Goal: Transaction & Acquisition: Subscribe to service/newsletter

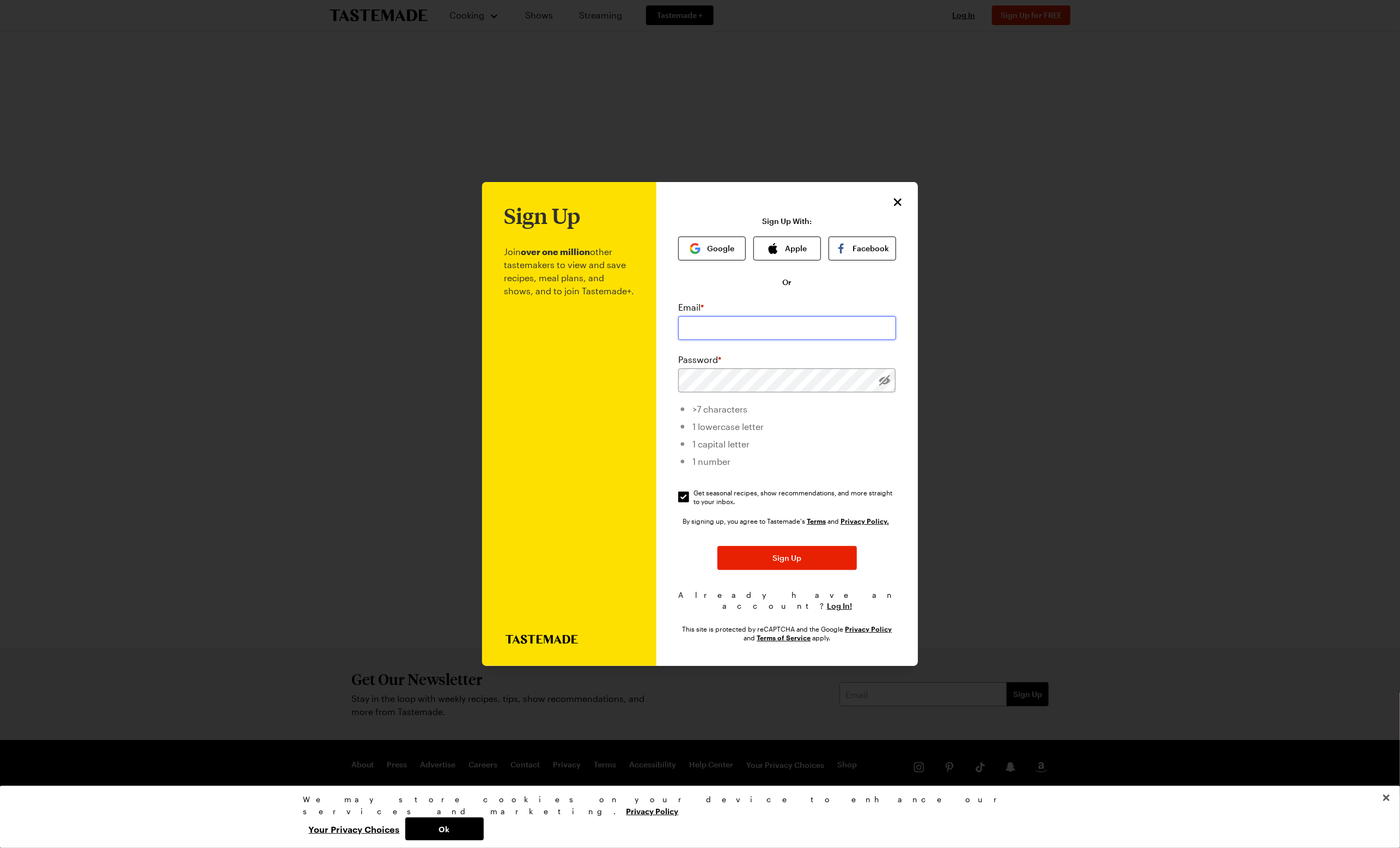
click at [754, 335] on input "email" at bounding box center [787, 328] width 218 height 24
type input "ble_71@msn.com"
click at [830, 563] on button "Sign Up" at bounding box center [787, 558] width 139 height 24
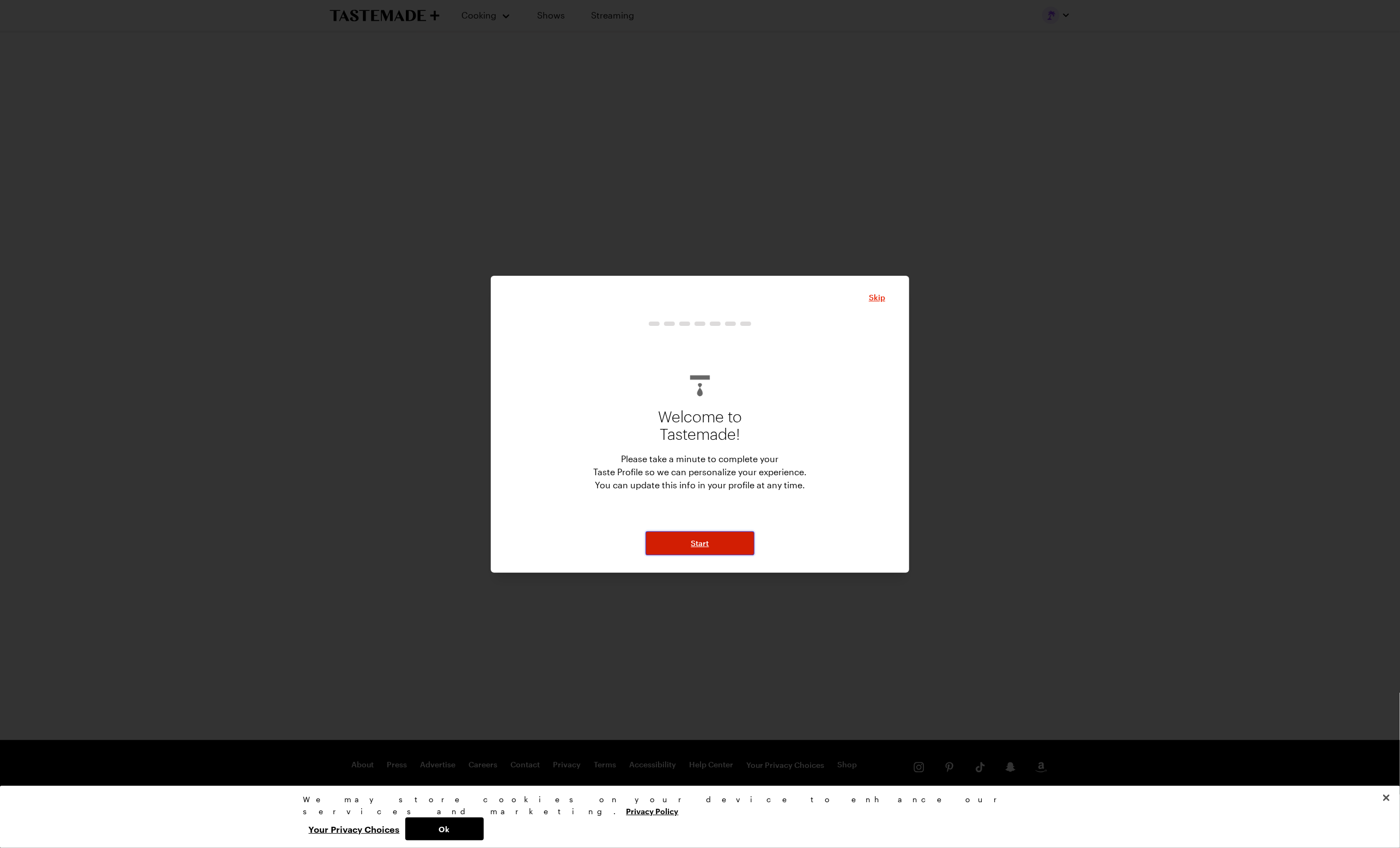
click at [705, 542] on span "Start" at bounding box center [700, 543] width 18 height 11
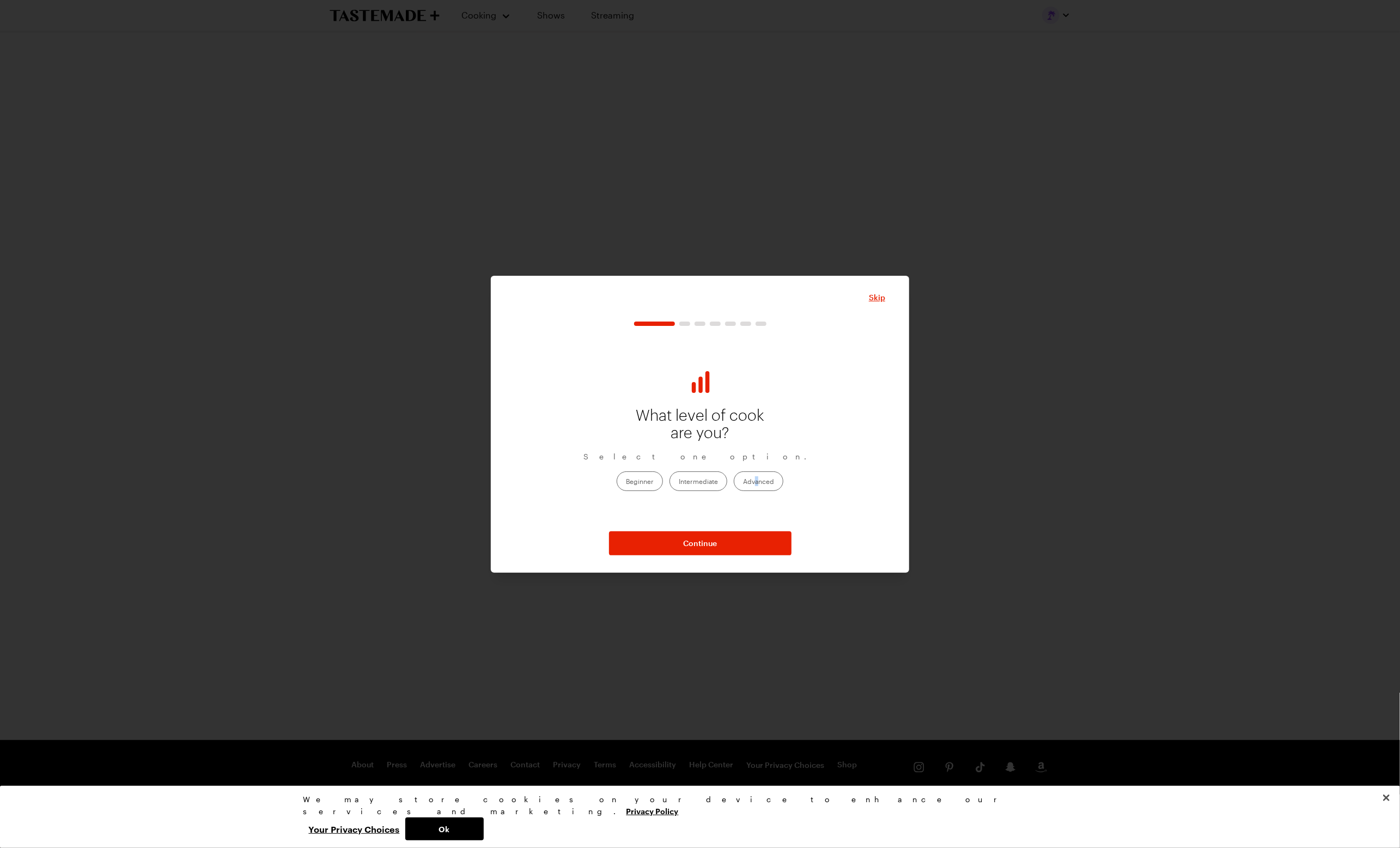
click at [758, 486] on label "Advanced" at bounding box center [759, 481] width 50 height 20
drag, startPoint x: 758, startPoint y: 486, endPoint x: 763, endPoint y: 486, distance: 5.0
click at [758, 486] on label "Advanced" at bounding box center [759, 481] width 50 height 20
click at [743, 482] on input "Advanced" at bounding box center [743, 482] width 0 height 0
click at [712, 548] on button "Continue" at bounding box center [700, 544] width 182 height 24
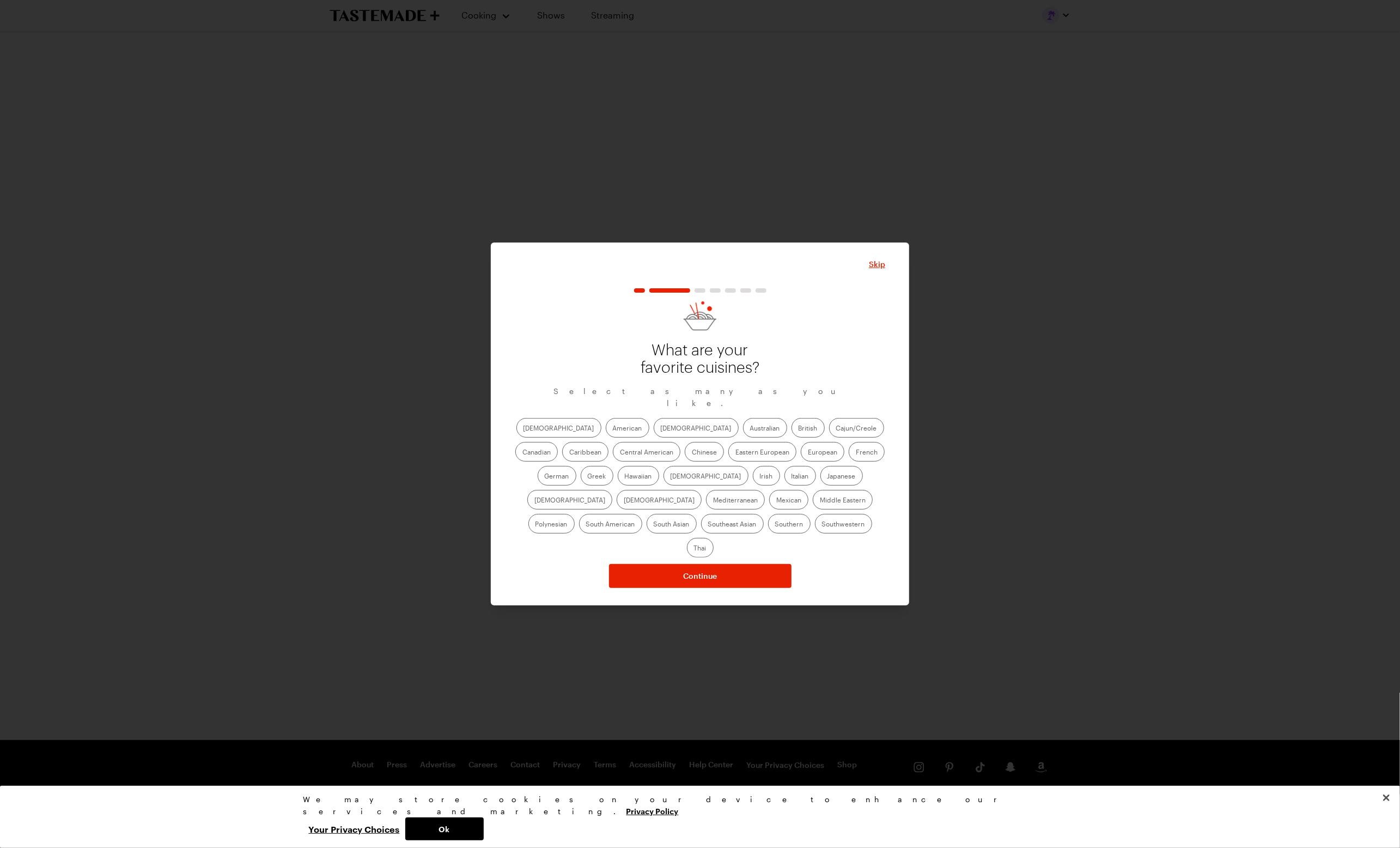
click at [654, 437] on label "Asian" at bounding box center [697, 427] width 85 height 20
click at [661, 429] on input "Asian" at bounding box center [661, 429] width 0 height 0
click at [533, 437] on label "African" at bounding box center [559, 427] width 85 height 20
click at [524, 429] on input "African" at bounding box center [524, 429] width 0 height 0
click at [606, 437] on label "American" at bounding box center [627, 427] width 44 height 20
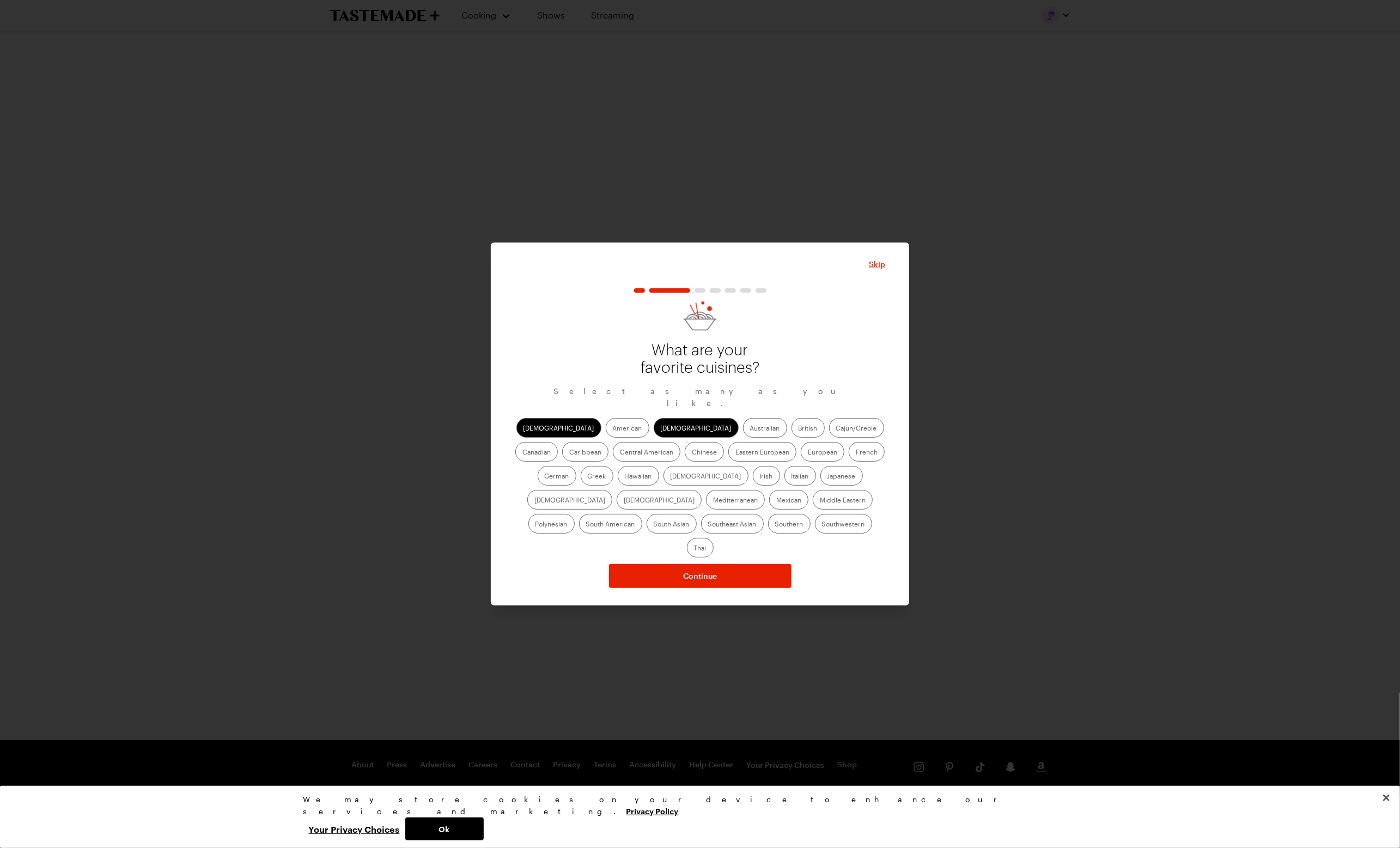
click at [613, 429] on input "American" at bounding box center [613, 429] width 0 height 0
click at [829, 437] on label "Cajun/Creole" at bounding box center [857, 427] width 55 height 20
click at [836, 429] on input "Cajun/Creole" at bounding box center [836, 429] width 0 height 0
click at [685, 460] on label "Chinese" at bounding box center [705, 451] width 39 height 20
click at [692, 453] on input "Chinese" at bounding box center [692, 453] width 0 height 0
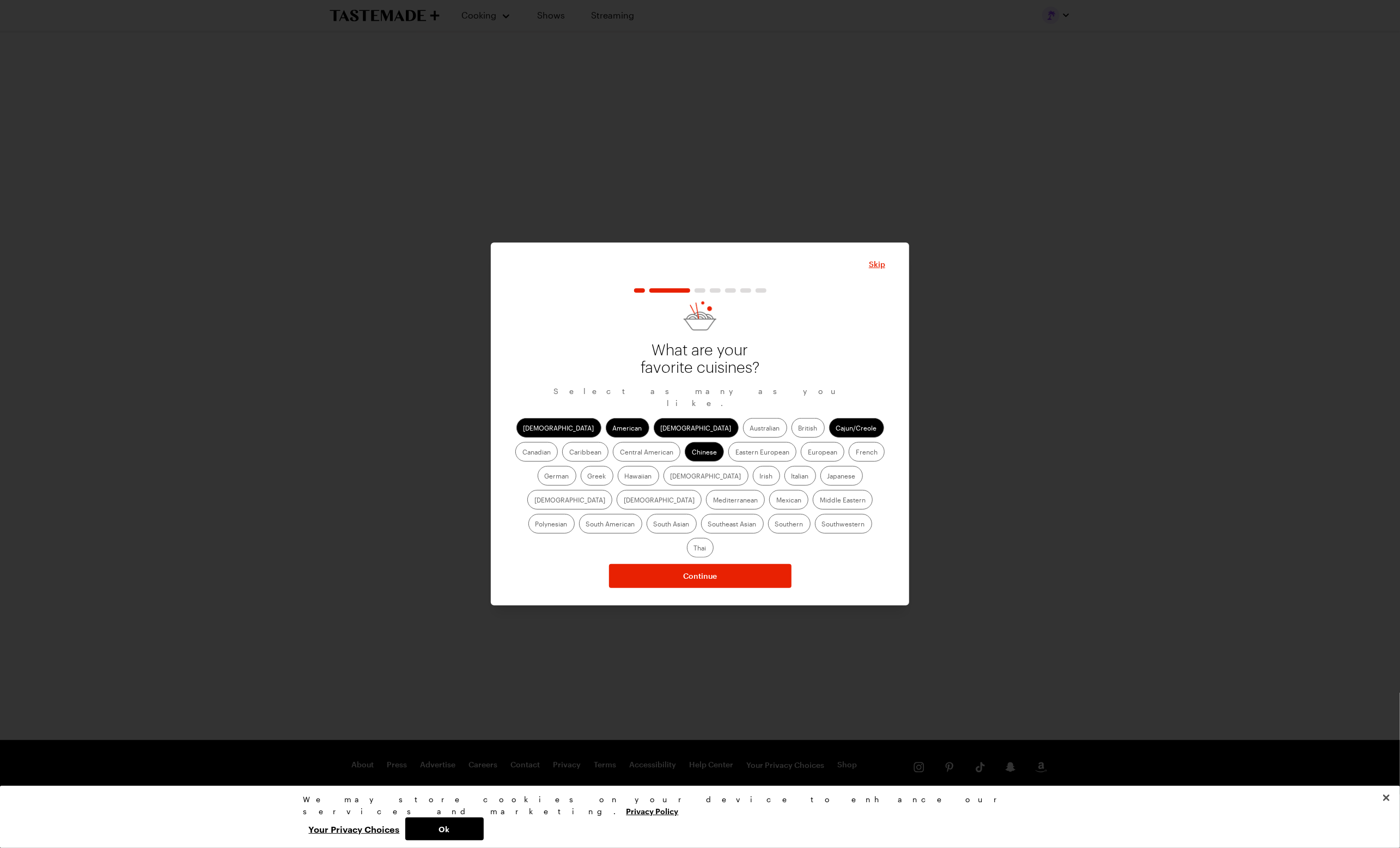
click at [801, 460] on label "European" at bounding box center [822, 451] width 44 height 20
click at [808, 453] on input "European" at bounding box center [808, 453] width 0 height 0
click at [849, 458] on label "French" at bounding box center [867, 451] width 36 height 20
click at [856, 453] on input "French" at bounding box center [856, 453] width 0 height 0
click at [576, 466] on label "German" at bounding box center [557, 475] width 39 height 20
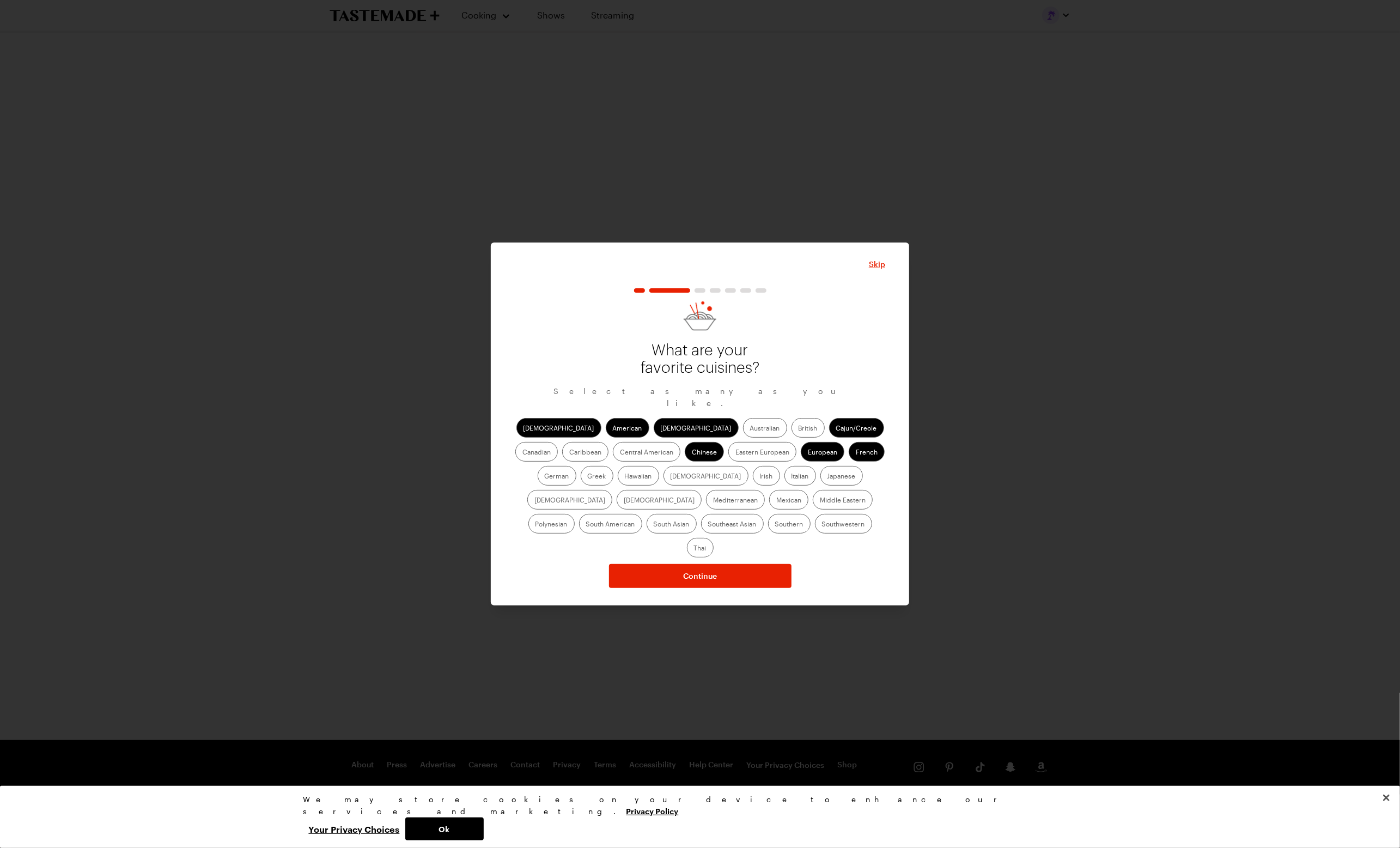
click at [545, 477] on input "German" at bounding box center [545, 477] width 0 height 0
drag, startPoint x: 857, startPoint y: 459, endPoint x: 766, endPoint y: 467, distance: 91.4
click at [613, 466] on label "Greek" at bounding box center [597, 475] width 32 height 20
drag, startPoint x: 753, startPoint y: 533, endPoint x: 745, endPoint y: 533, distance: 8.0
click at [714, 538] on label "Thai" at bounding box center [700, 547] width 27 height 20
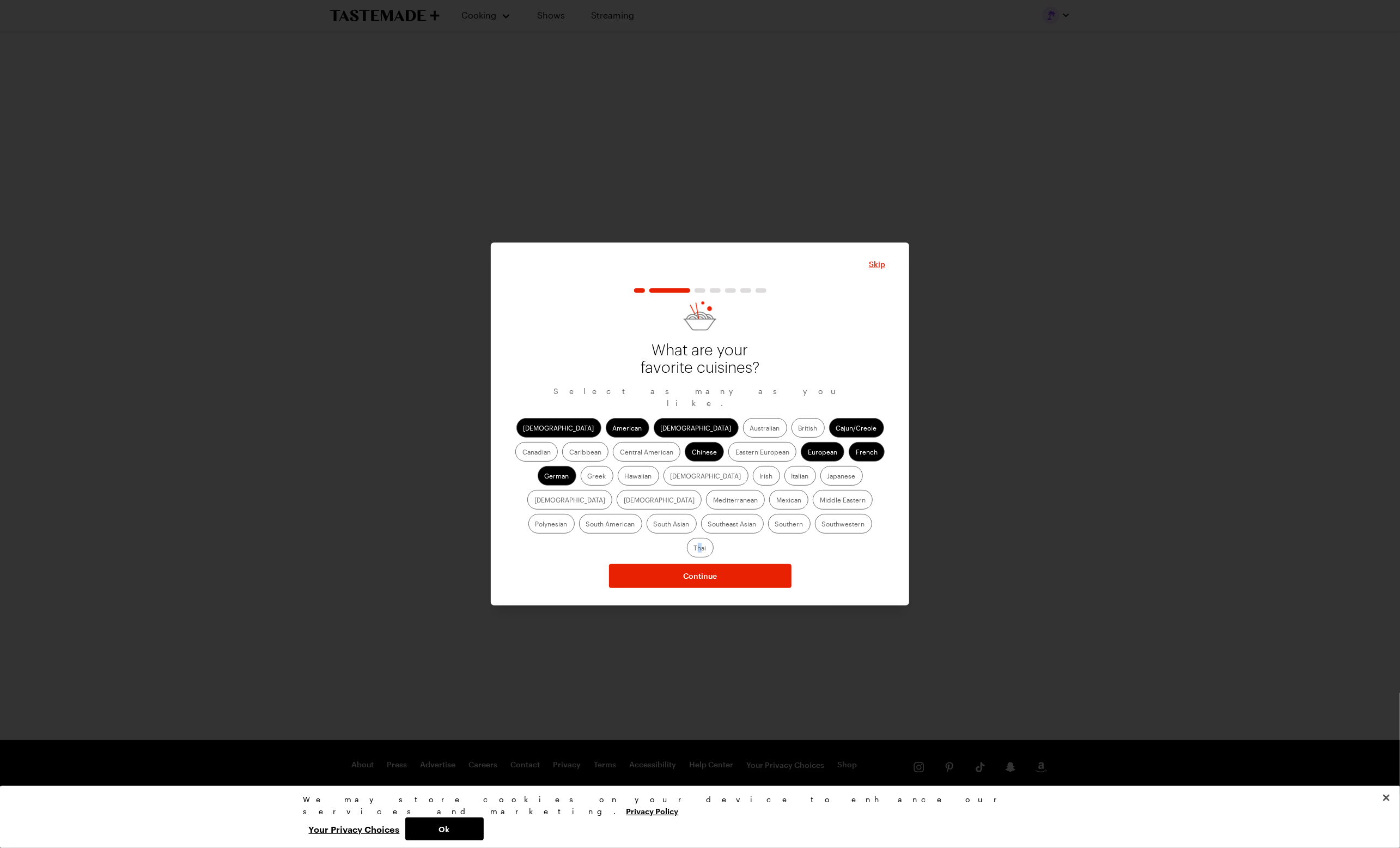
click at [714, 538] on label "Thai" at bounding box center [700, 547] width 27 height 20
click at [694, 549] on input "Thai" at bounding box center [694, 549] width 0 height 0
click at [768, 530] on label "Southern" at bounding box center [789, 523] width 43 height 20
click at [775, 524] on input "Southern" at bounding box center [775, 524] width 0 height 0
click at [764, 514] on label "Southeast Asian" at bounding box center [732, 523] width 63 height 20
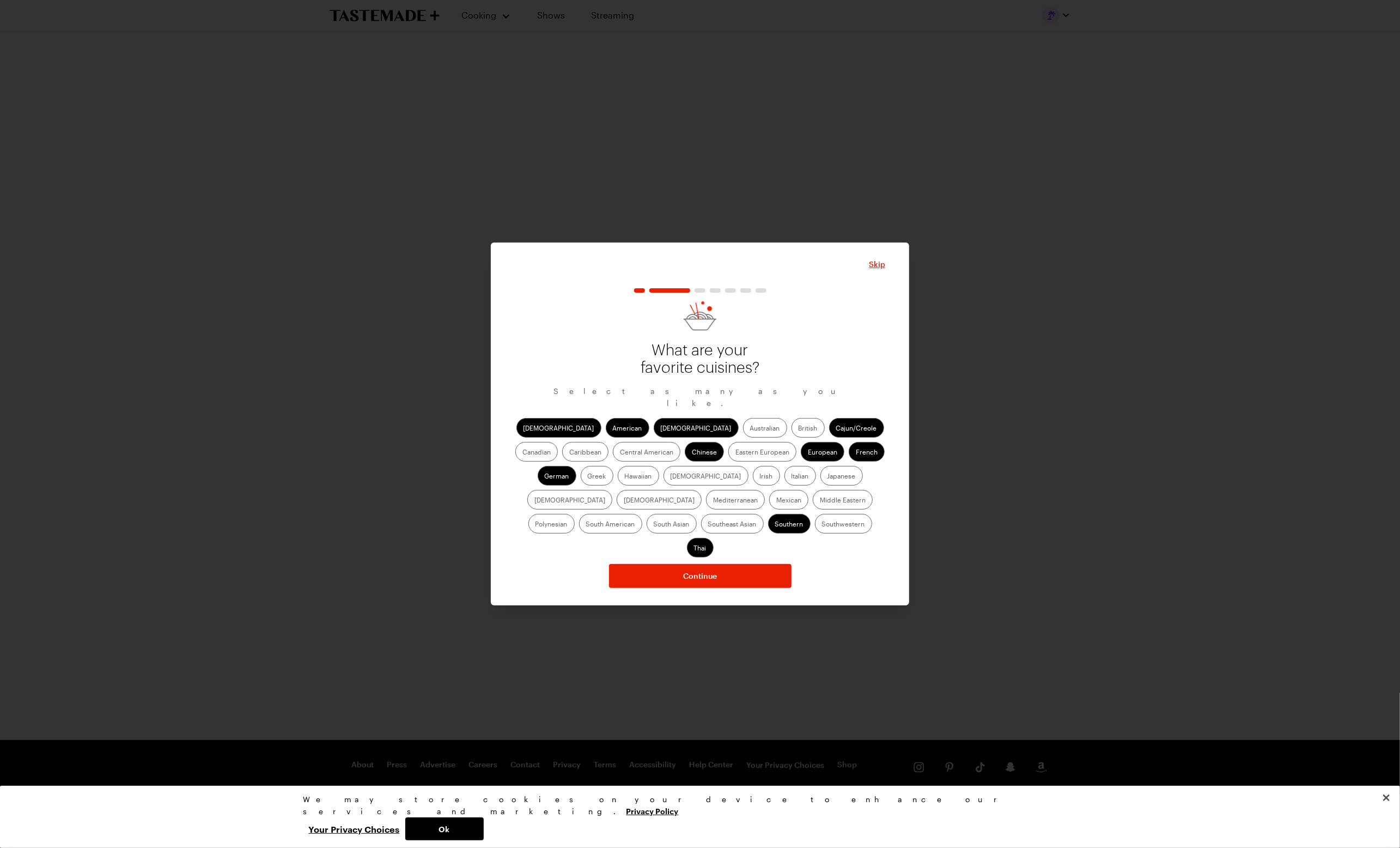
click at [708, 524] on Asian "Southeast Asian" at bounding box center [708, 524] width 0 height 0
click at [697, 514] on label "South Asian" at bounding box center [672, 523] width 50 height 20
click at [654, 524] on Asian "South Asian" at bounding box center [654, 524] width 0 height 0
click at [642, 514] on label "South American" at bounding box center [610, 523] width 63 height 20
click at [586, 524] on American "South American" at bounding box center [586, 524] width 0 height 0
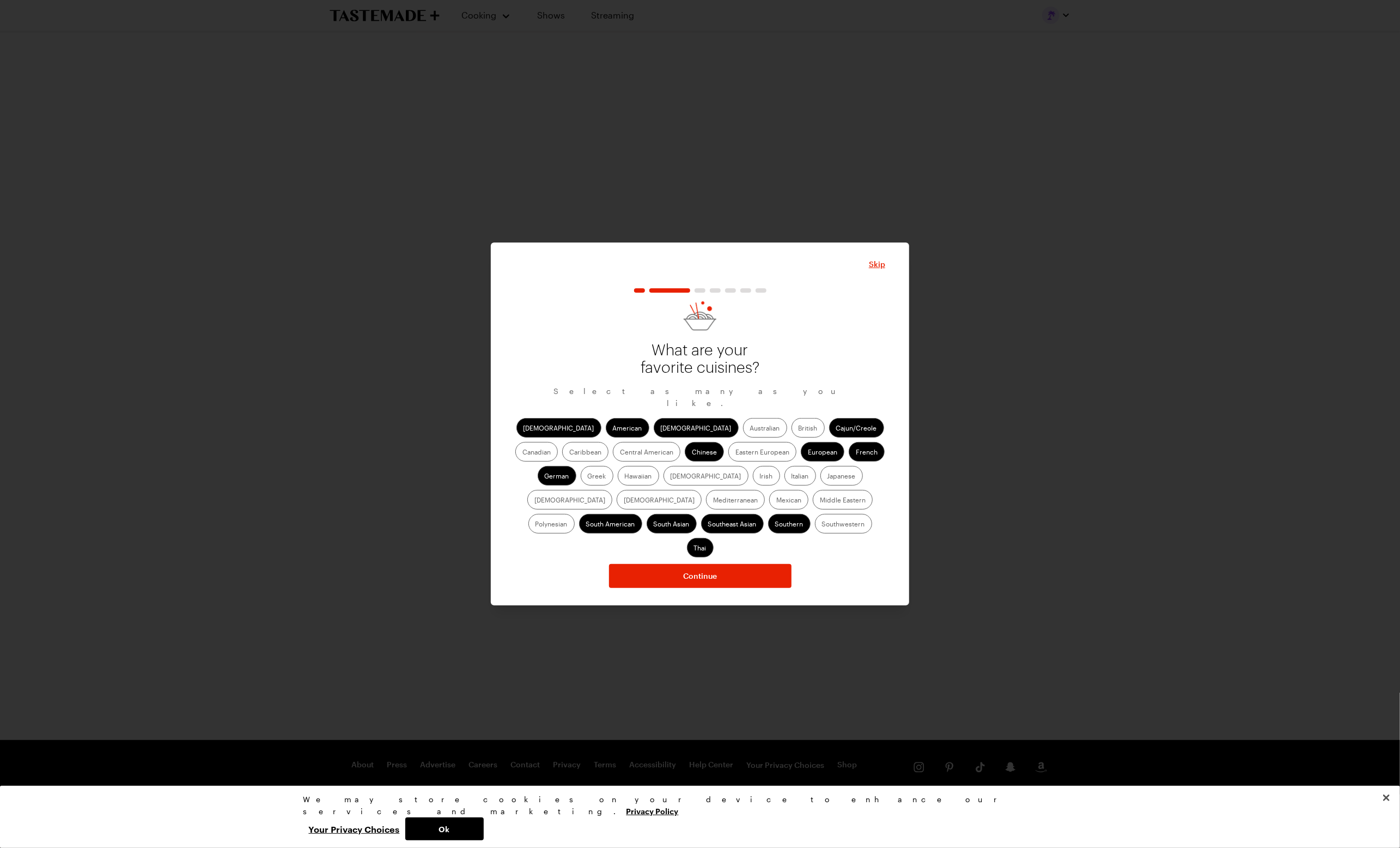
click at [820, 481] on label "Japanese" at bounding box center [841, 475] width 43 height 20
click at [827, 477] on input "Japanese" at bounding box center [827, 477] width 0 height 0
click at [613, 490] on label "Jewish" at bounding box center [570, 500] width 85 height 20
click at [534, 501] on input "Jewish" at bounding box center [534, 501] width 0 height 0
click at [609, 442] on label "Caribbean" at bounding box center [585, 451] width 46 height 20
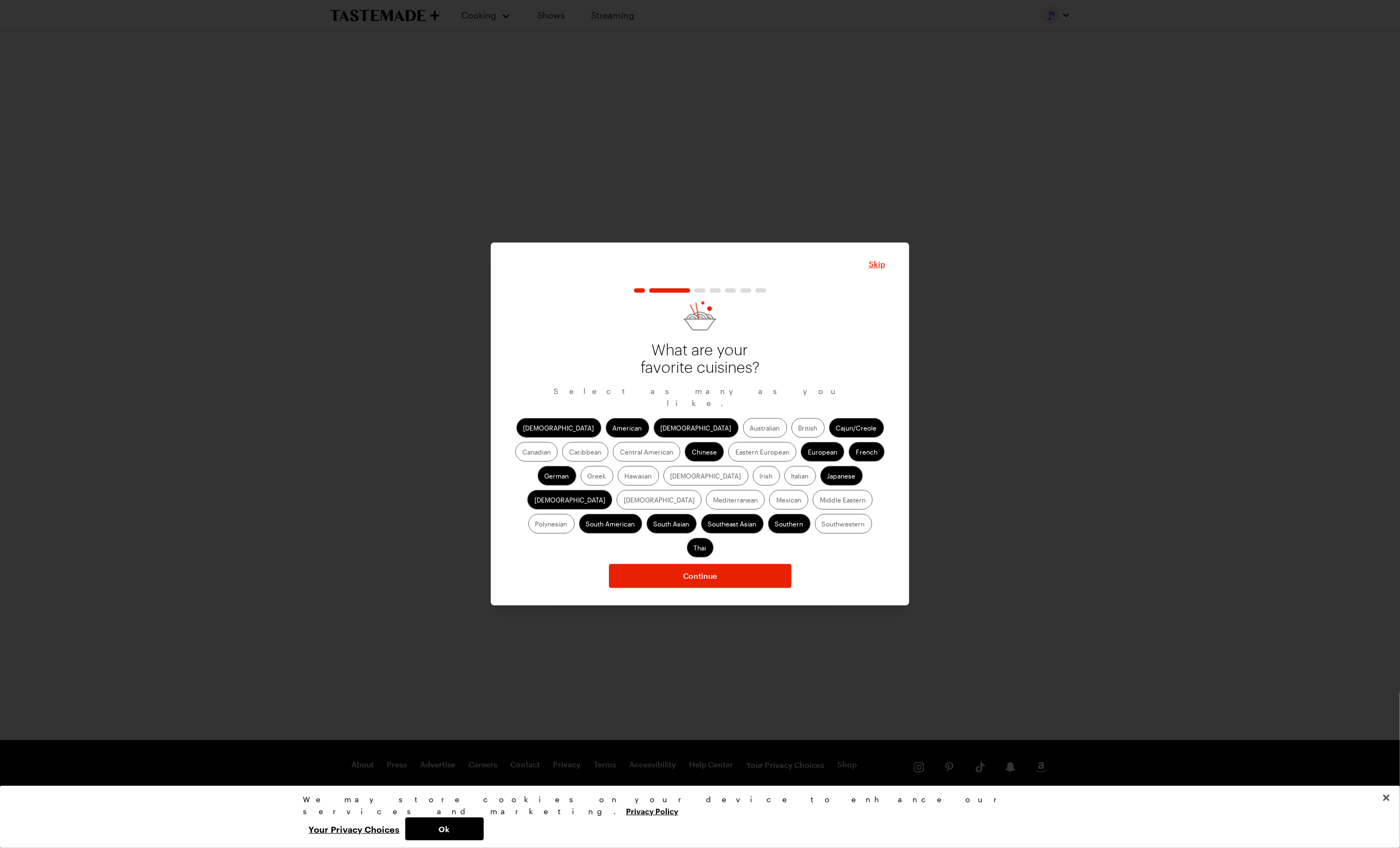
click at [569, 453] on input "Caribbean" at bounding box center [569, 453] width 0 height 0
click at [618, 485] on label "Hawaiian" at bounding box center [638, 475] width 41 height 20
click at [625, 477] on input "Hawaiian" at bounding box center [625, 477] width 0 height 0
click at [618, 485] on label "Hawaiian" at bounding box center [638, 475] width 41 height 20
click at [625, 477] on input "Hawaiian" at bounding box center [625, 477] width 0 height 0
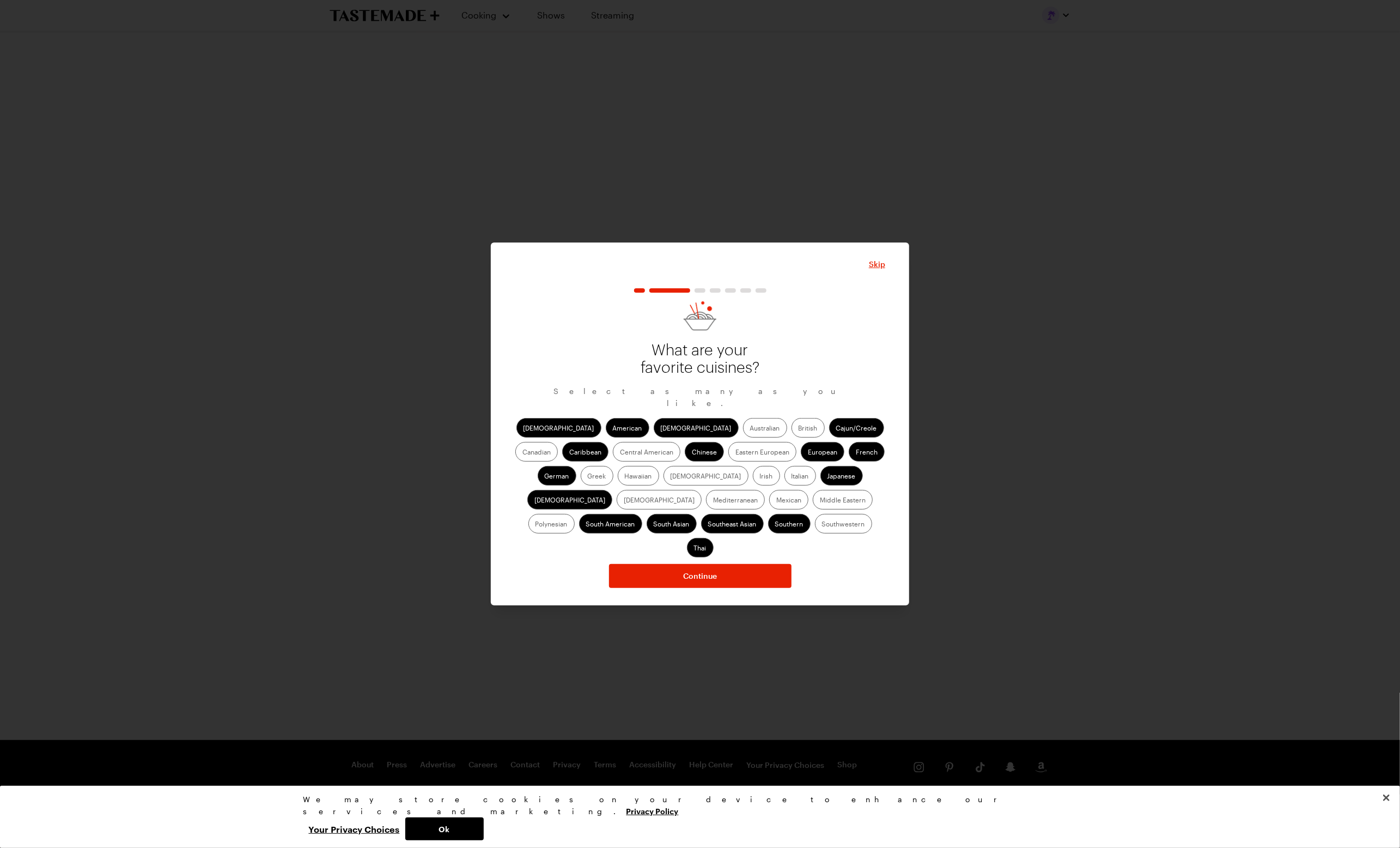
click at [574, 514] on label "Polynesian" at bounding box center [551, 523] width 46 height 20
click at [536, 524] on input "Polynesian" at bounding box center [536, 524] width 0 height 0
click at [815, 532] on label "Southwestern" at bounding box center [843, 523] width 57 height 20
click at [822, 524] on input "Southwestern" at bounding box center [822, 524] width 0 height 0
click at [702, 490] on label "Korean" at bounding box center [659, 500] width 85 height 20
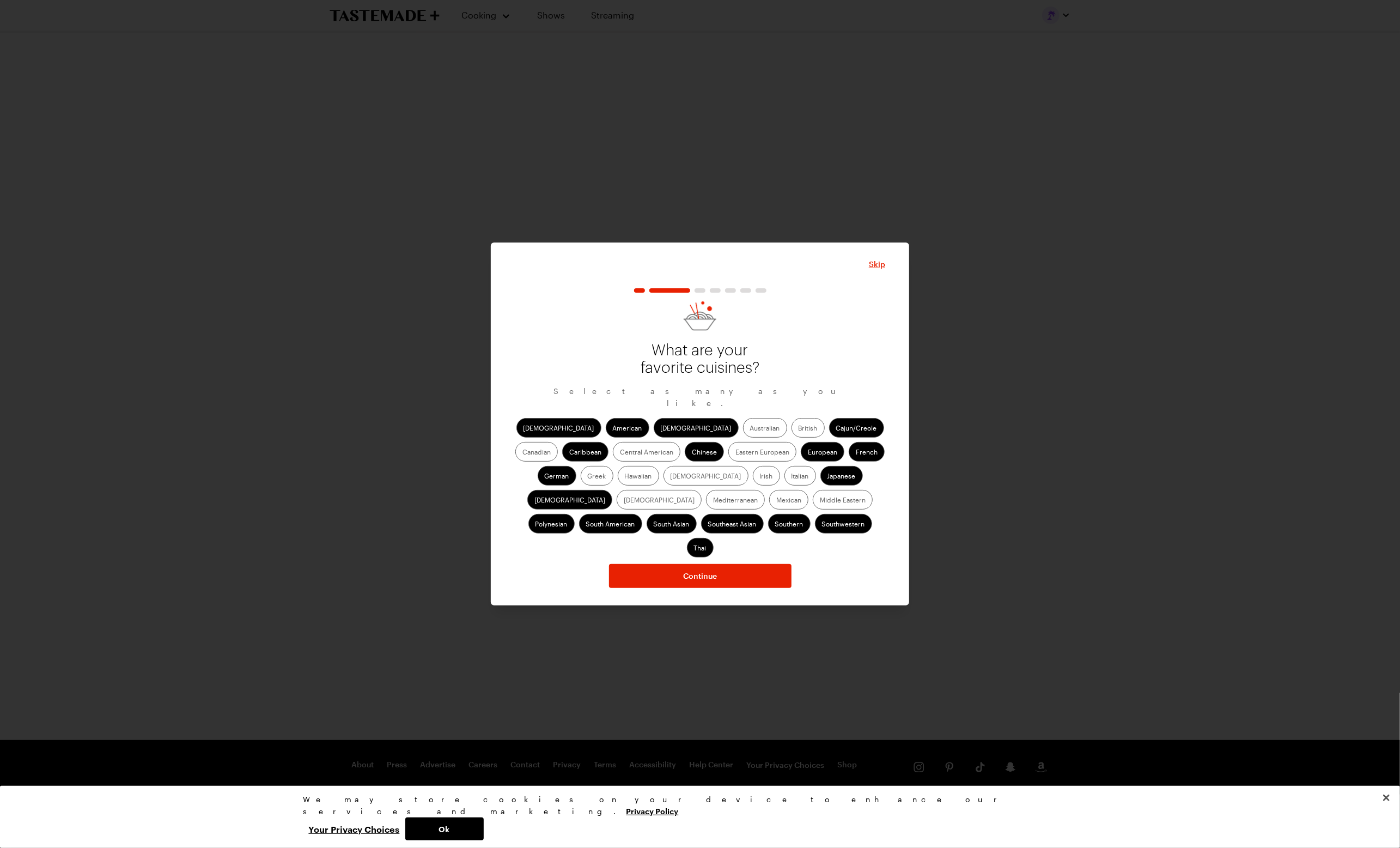
click at [624, 501] on input "Korean" at bounding box center [624, 501] width 0 height 0
drag, startPoint x: 829, startPoint y: 481, endPoint x: 819, endPoint y: 482, distance: 10.0
click at [765, 490] on label "Mediterranean" at bounding box center [735, 500] width 59 height 20
click at [713, 501] on input "Mediterranean" at bounding box center [713, 501] width 0 height 0
click at [703, 571] on span "Continue" at bounding box center [700, 576] width 34 height 11
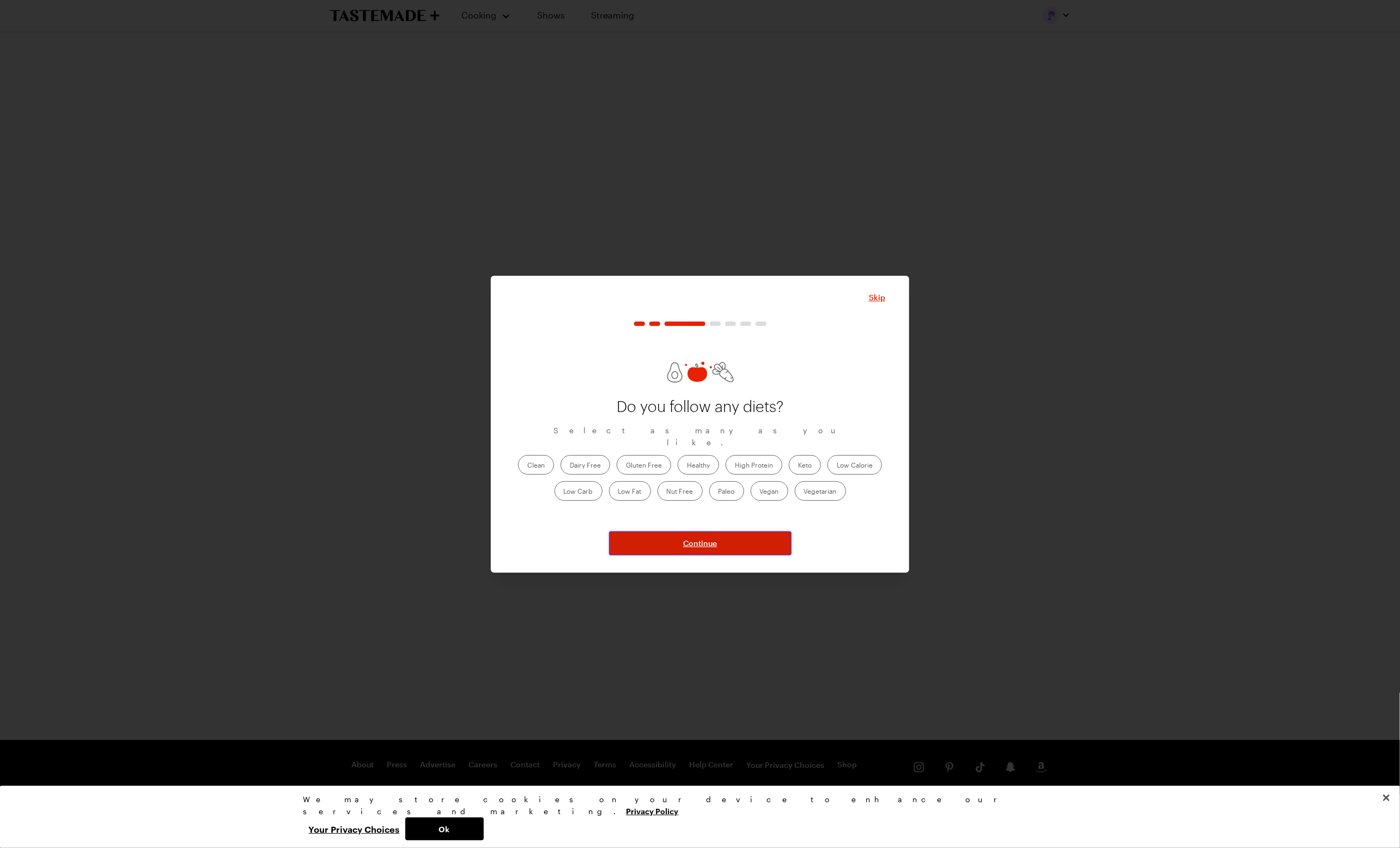
click at [704, 542] on span "Continue" at bounding box center [700, 543] width 34 height 11
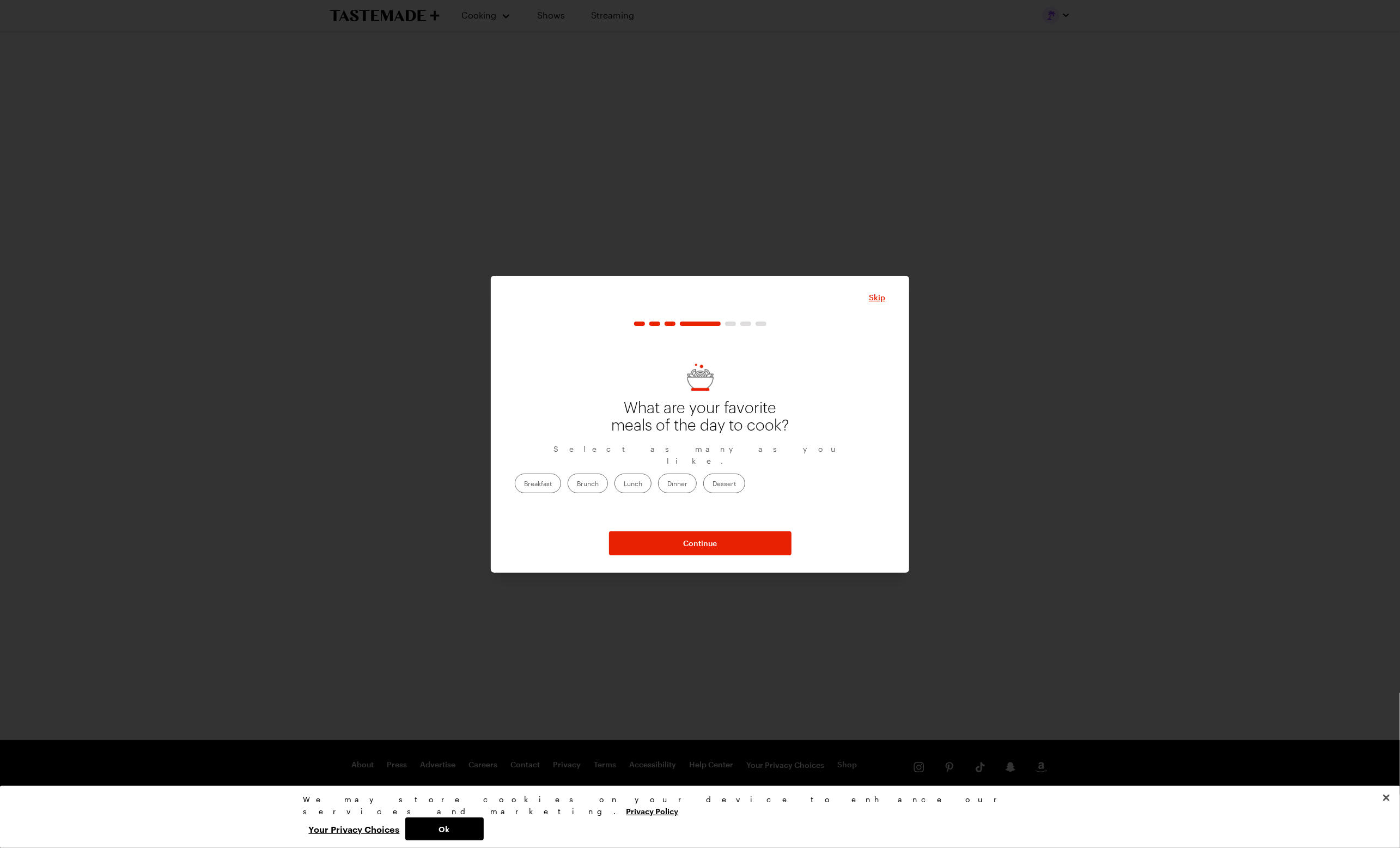
click at [697, 482] on label "Dinner" at bounding box center [677, 483] width 39 height 20
click at [667, 484] on input "Dinner" at bounding box center [667, 484] width 0 height 0
click at [608, 481] on label "Brunch" at bounding box center [587, 483] width 40 height 20
click at [577, 484] on input "Brunch" at bounding box center [577, 484] width 0 height 0
drag, startPoint x: 611, startPoint y: 479, endPoint x: 659, endPoint y: 493, distance: 50.0
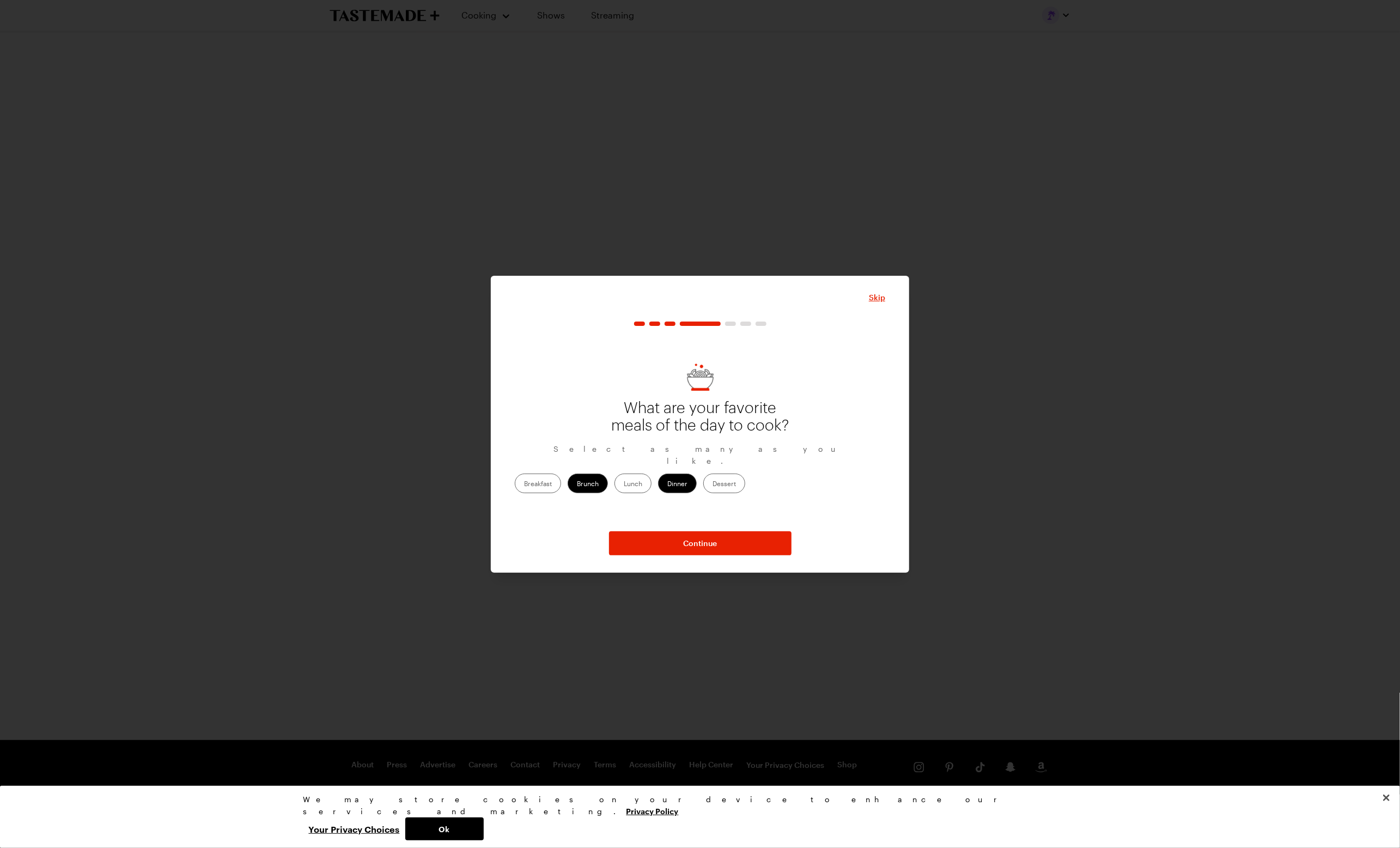
click at [561, 479] on label "Breakfast" at bounding box center [538, 483] width 46 height 20
click at [561, 475] on label "Breakfast" at bounding box center [538, 483] width 46 height 20
click at [524, 484] on input "Breakfast" at bounding box center [524, 484] width 0 height 0
click at [651, 474] on label "Lunch" at bounding box center [633, 483] width 37 height 20
click at [624, 484] on input "Lunch" at bounding box center [624, 484] width 0 height 0
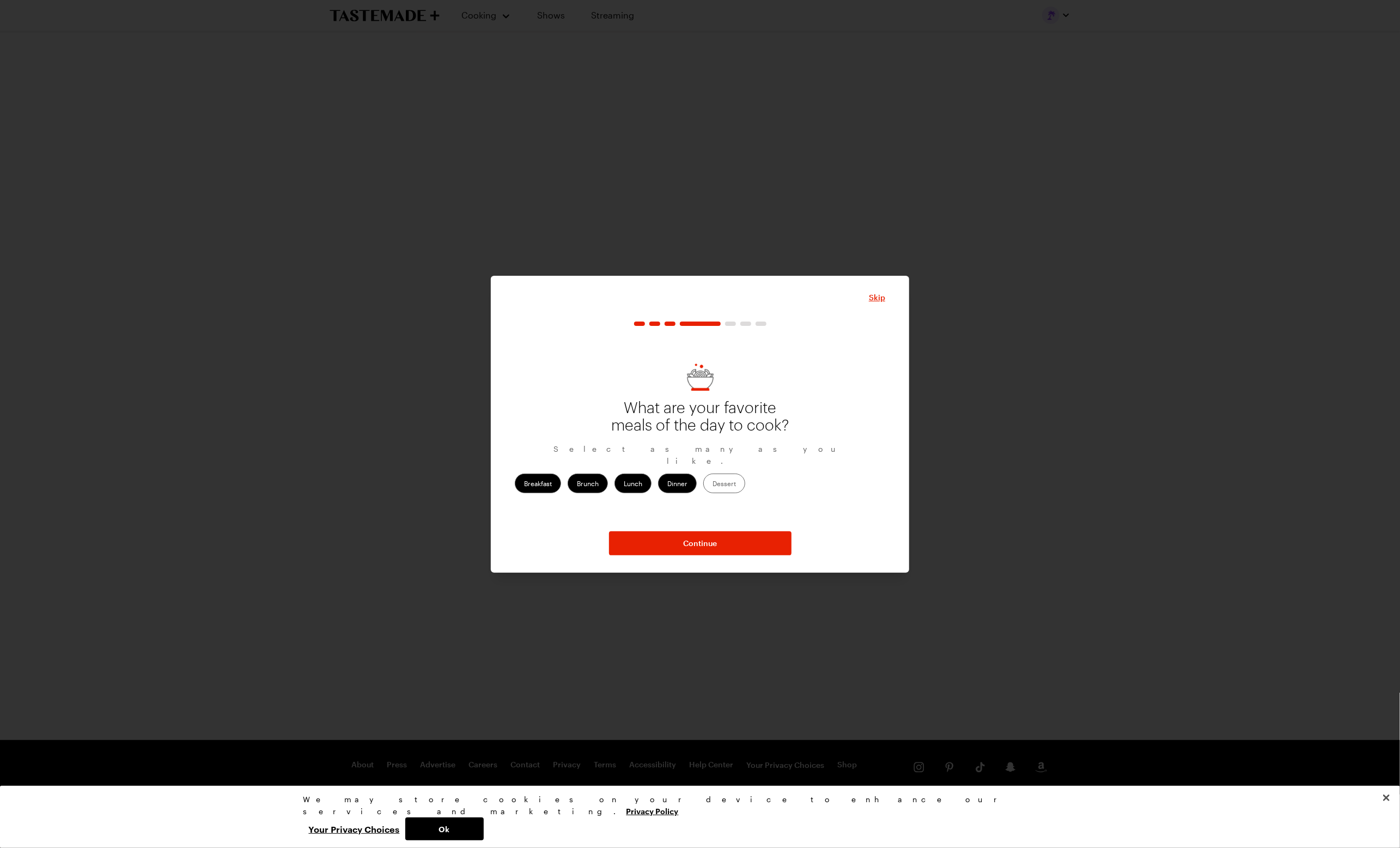
click at [745, 475] on label "Dessert" at bounding box center [724, 483] width 42 height 20
click at [712, 484] on input "Dessert" at bounding box center [712, 484] width 0 height 0
click at [700, 542] on span "Continue" at bounding box center [700, 543] width 34 height 11
click at [714, 479] on div at bounding box center [715, 475] width 6 height 6
click at [653, 479] on div at bounding box center [655, 475] width 11 height 11
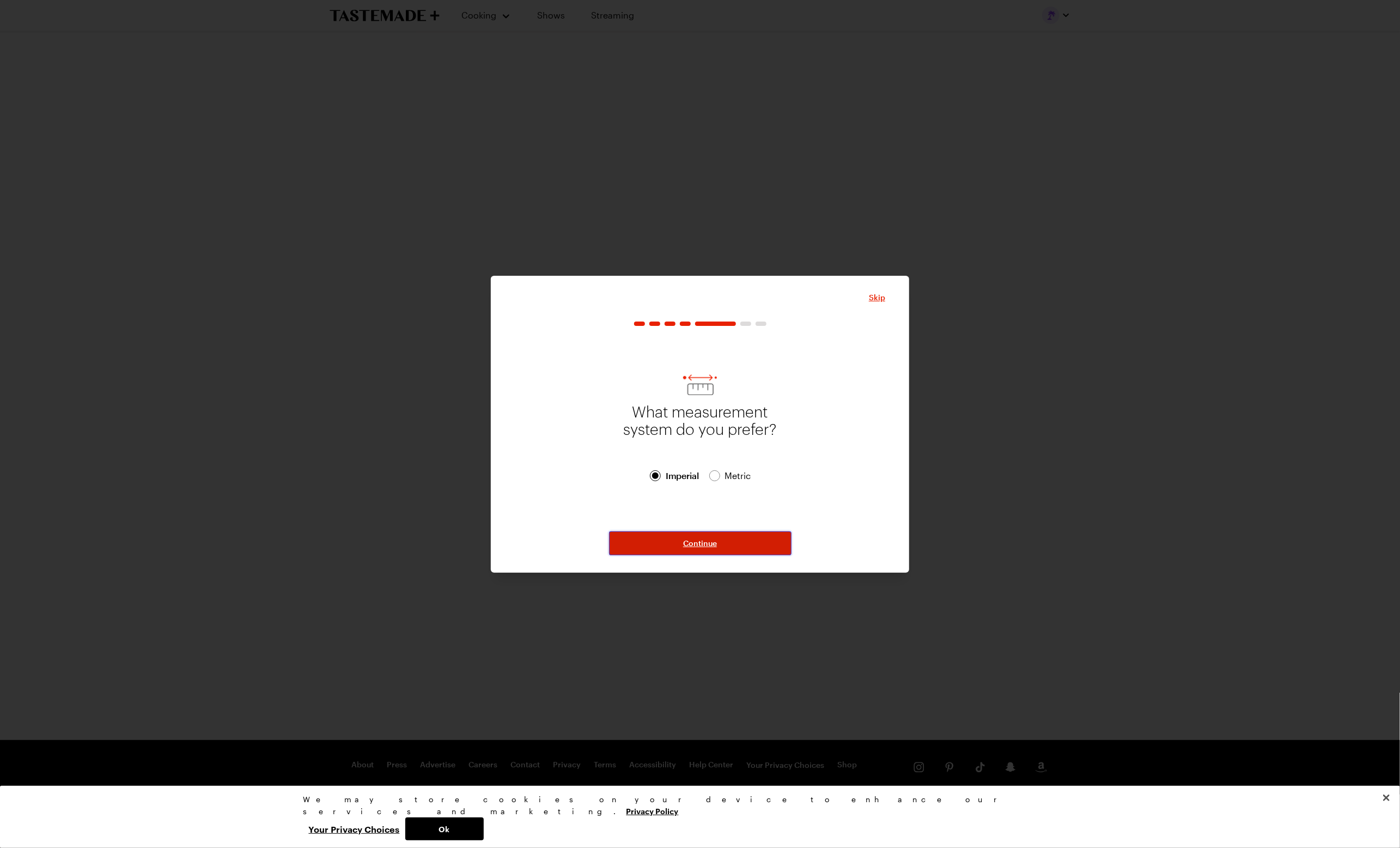
click at [700, 543] on span "Continue" at bounding box center [700, 543] width 34 height 11
click at [800, 479] on label "Sun" at bounding box center [809, 479] width 31 height 20
click at [803, 480] on input "Sun" at bounding box center [803, 480] width 0 height 0
drag, startPoint x: 778, startPoint y: 481, endPoint x: 744, endPoint y: 482, distance: 34.0
click at [773, 482] on label "Sat" at bounding box center [773, 479] width 29 height 20
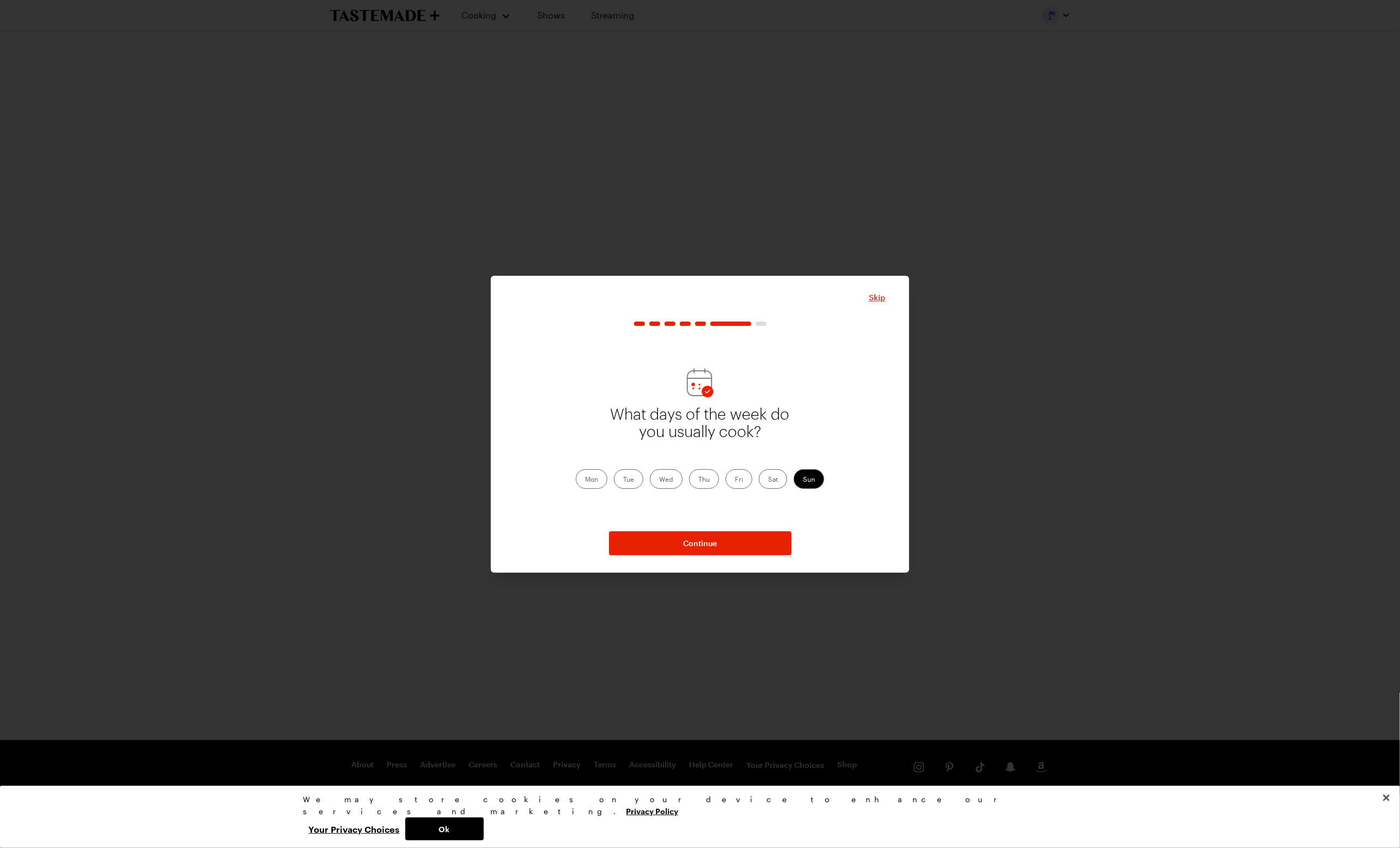
drag, startPoint x: 639, startPoint y: 483, endPoint x: 621, endPoint y: 482, distance: 18.0
click at [634, 484] on label "Tue" at bounding box center [629, 479] width 29 height 20
click at [623, 480] on input "Tue" at bounding box center [623, 480] width 0 height 0
drag, startPoint x: 592, startPoint y: 479, endPoint x: 630, endPoint y: 479, distance: 38.0
click at [597, 479] on label "Mon" at bounding box center [592, 479] width 32 height 20
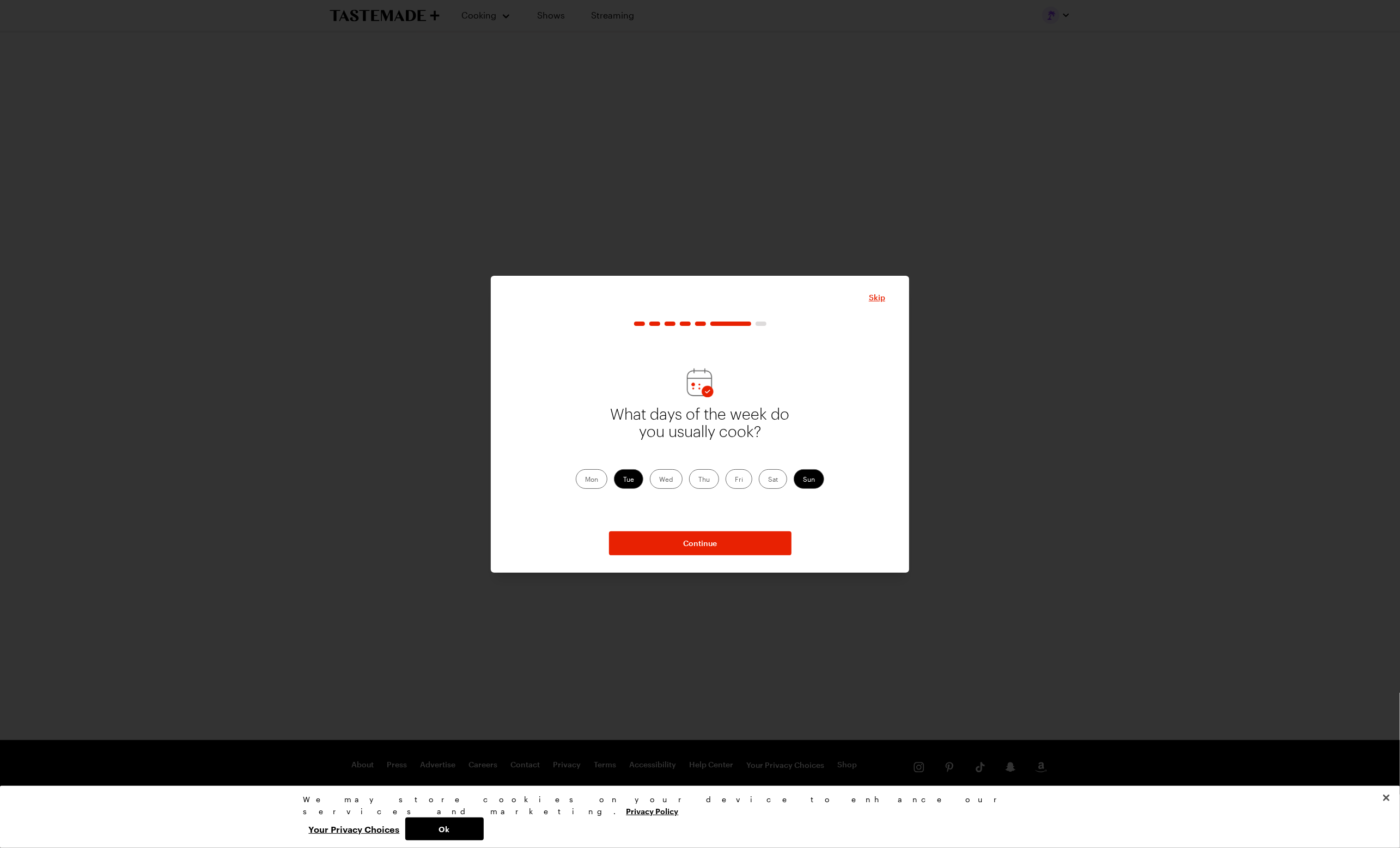
click at [678, 481] on label "Wed" at bounding box center [666, 479] width 32 height 20
click at [659, 480] on input "Wed" at bounding box center [659, 480] width 0 height 0
drag, startPoint x: 705, startPoint y: 481, endPoint x: 712, endPoint y: 481, distance: 7.0
click at [706, 481] on label "Thu" at bounding box center [703, 479] width 30 height 20
click at [698, 480] on input "Thu" at bounding box center [698, 480] width 0 height 0
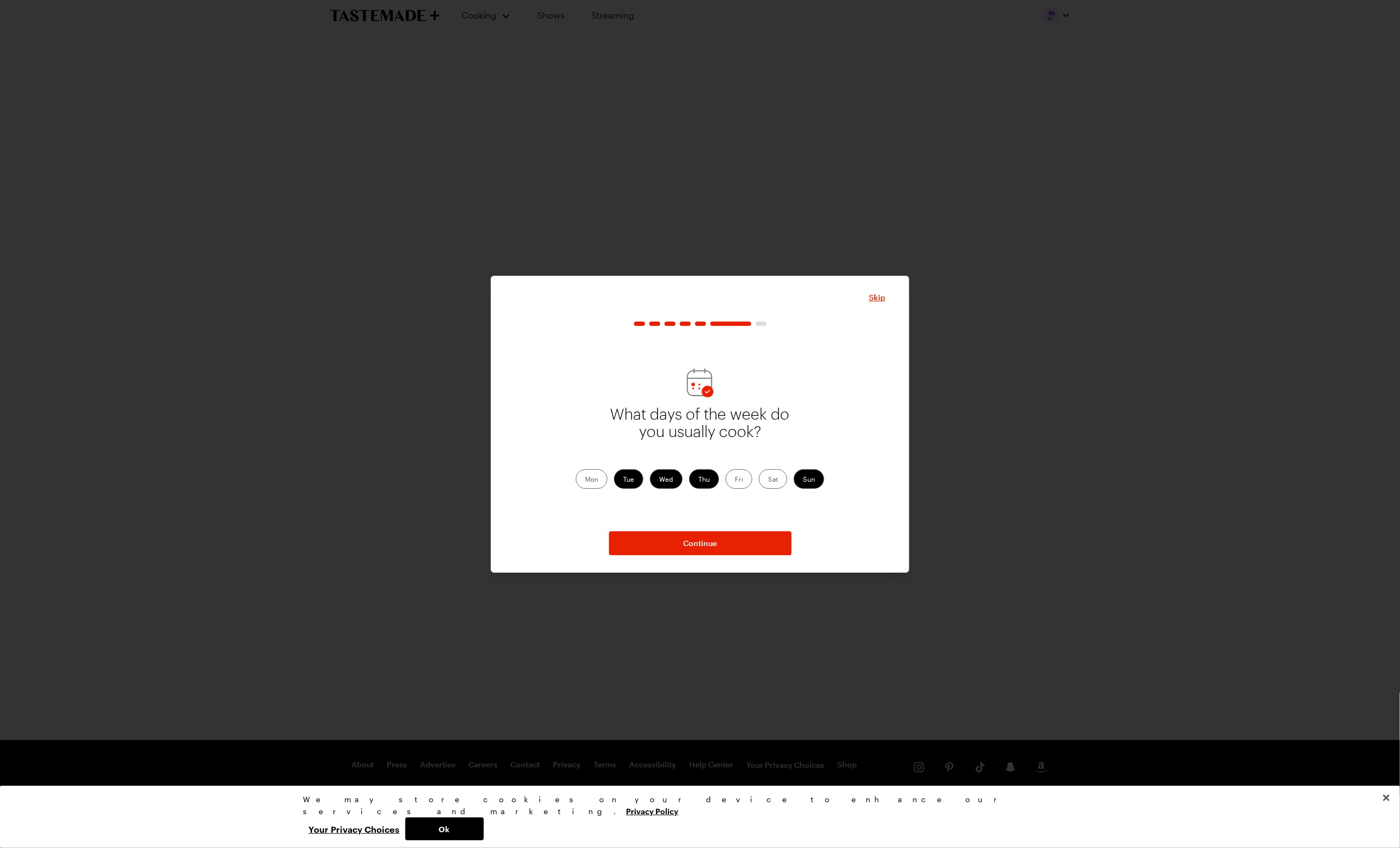
click at [738, 482] on label "Fri" at bounding box center [739, 479] width 27 height 20
click at [735, 480] on input "Fri" at bounding box center [735, 480] width 0 height 0
drag, startPoint x: 592, startPoint y: 479, endPoint x: 613, endPoint y: 481, distance: 21.1
click at [592, 479] on label "Mon" at bounding box center [592, 479] width 32 height 20
click at [585, 480] on input "Mon" at bounding box center [585, 480] width 0 height 0
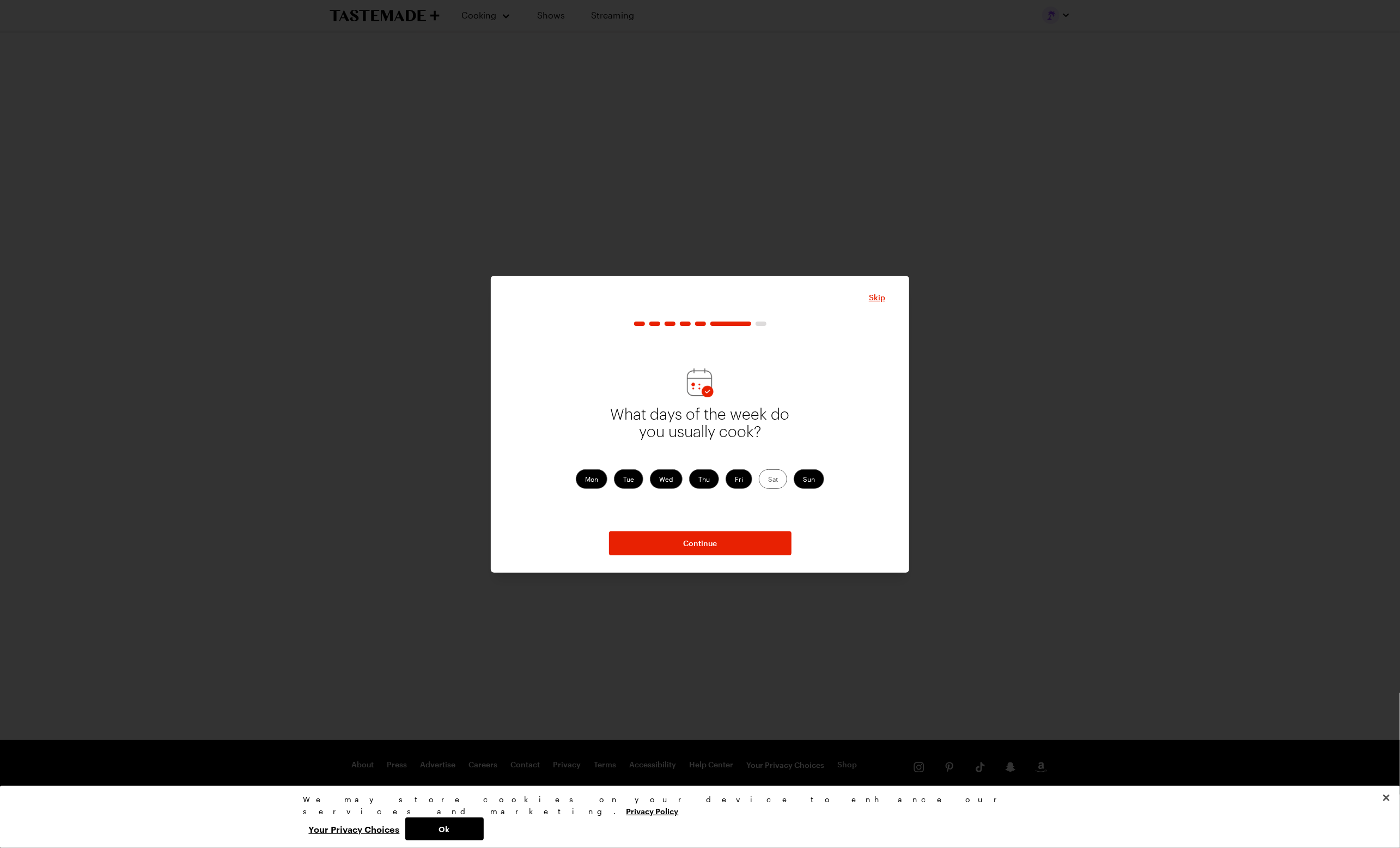
drag, startPoint x: 772, startPoint y: 475, endPoint x: 819, endPoint y: 477, distance: 47.0
click at [773, 475] on label "Sat" at bounding box center [773, 479] width 29 height 20
drag, startPoint x: 815, startPoint y: 479, endPoint x: 780, endPoint y: 481, distance: 35.1
click at [815, 479] on label "Sun" at bounding box center [809, 479] width 31 height 20
click at [803, 480] on input "Sun" at bounding box center [803, 480] width 0 height 0
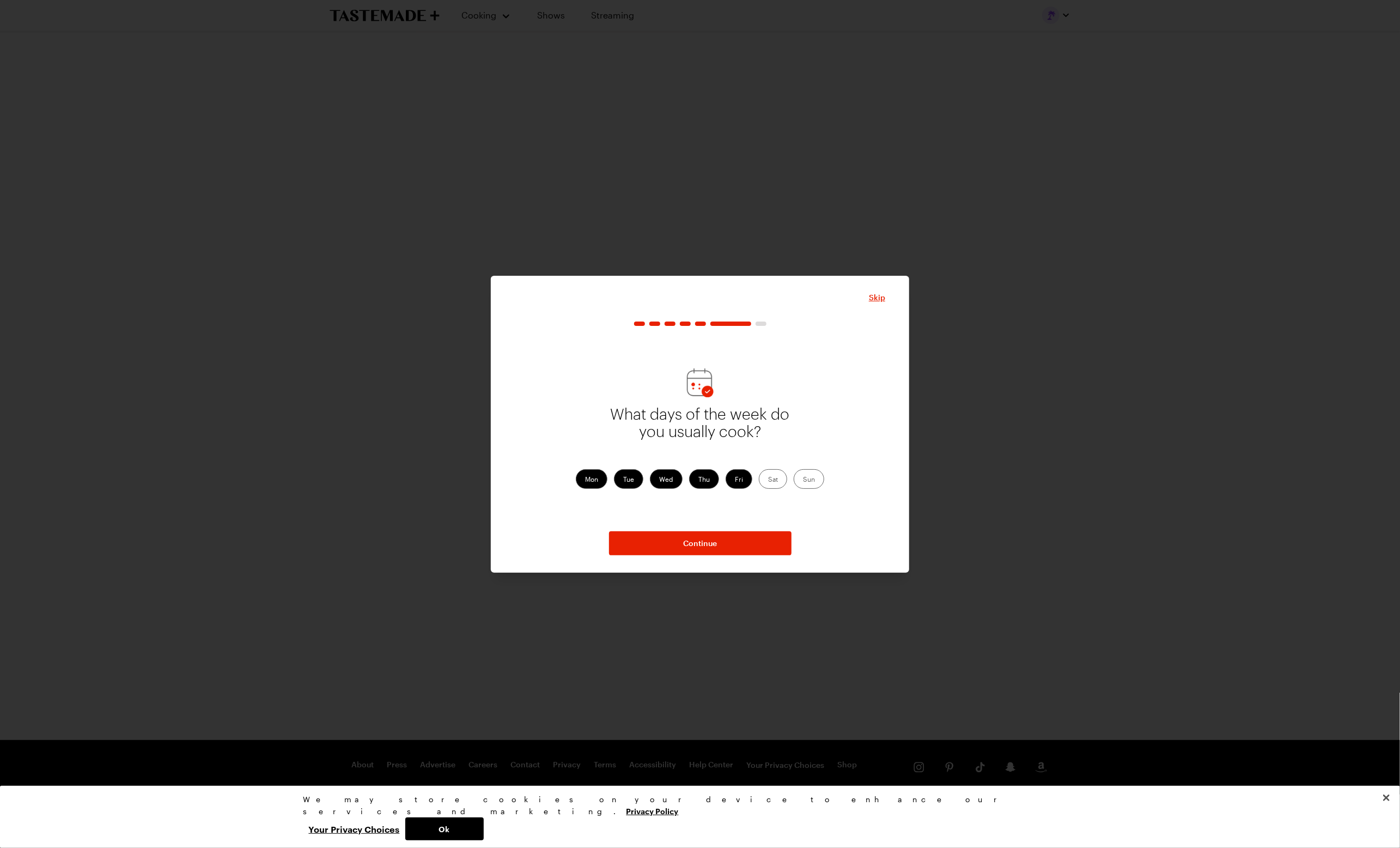
click at [765, 480] on label "Sat" at bounding box center [773, 479] width 29 height 20
click at [768, 480] on input "Sat" at bounding box center [768, 480] width 0 height 0
click at [729, 547] on button "Continue" at bounding box center [700, 544] width 182 height 24
click at [707, 544] on span "Continue" at bounding box center [700, 543] width 34 height 11
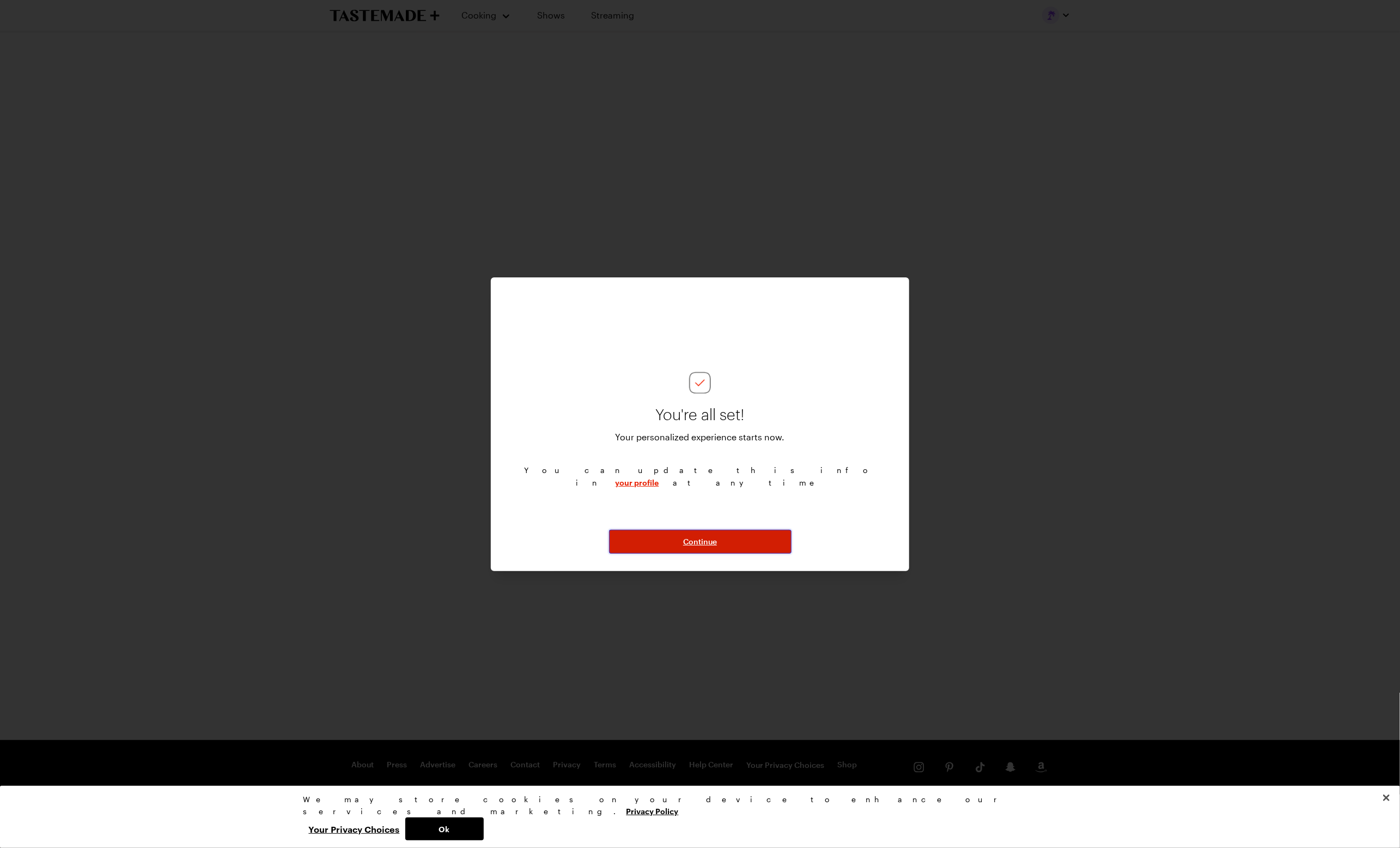
click at [707, 544] on span "Continue" at bounding box center [700, 542] width 34 height 11
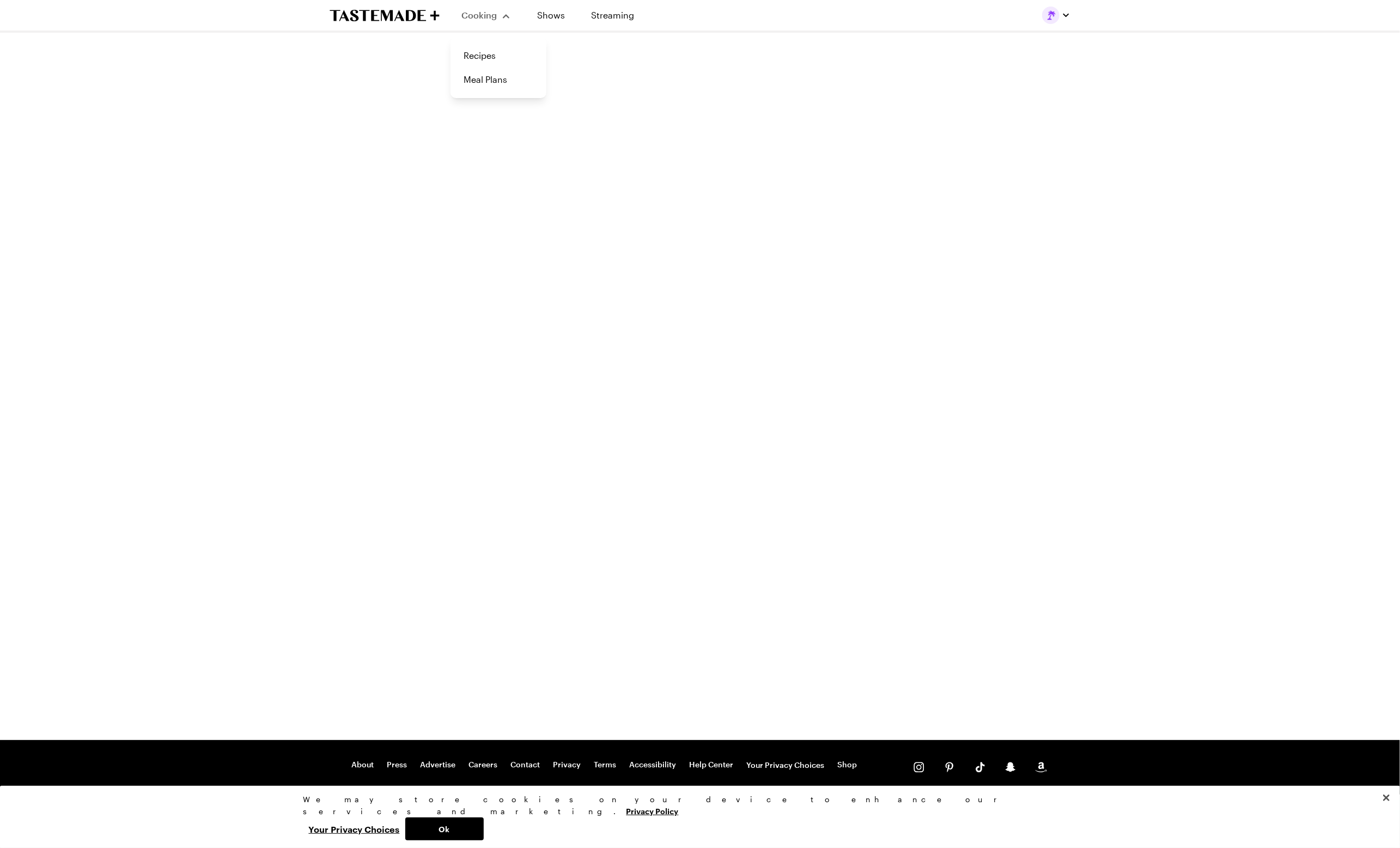
click at [496, 23] on button "Cooking" at bounding box center [486, 15] width 50 height 26
click at [402, 18] on icon "To Tastemade Home Page" at bounding box center [400, 15] width 10 height 11
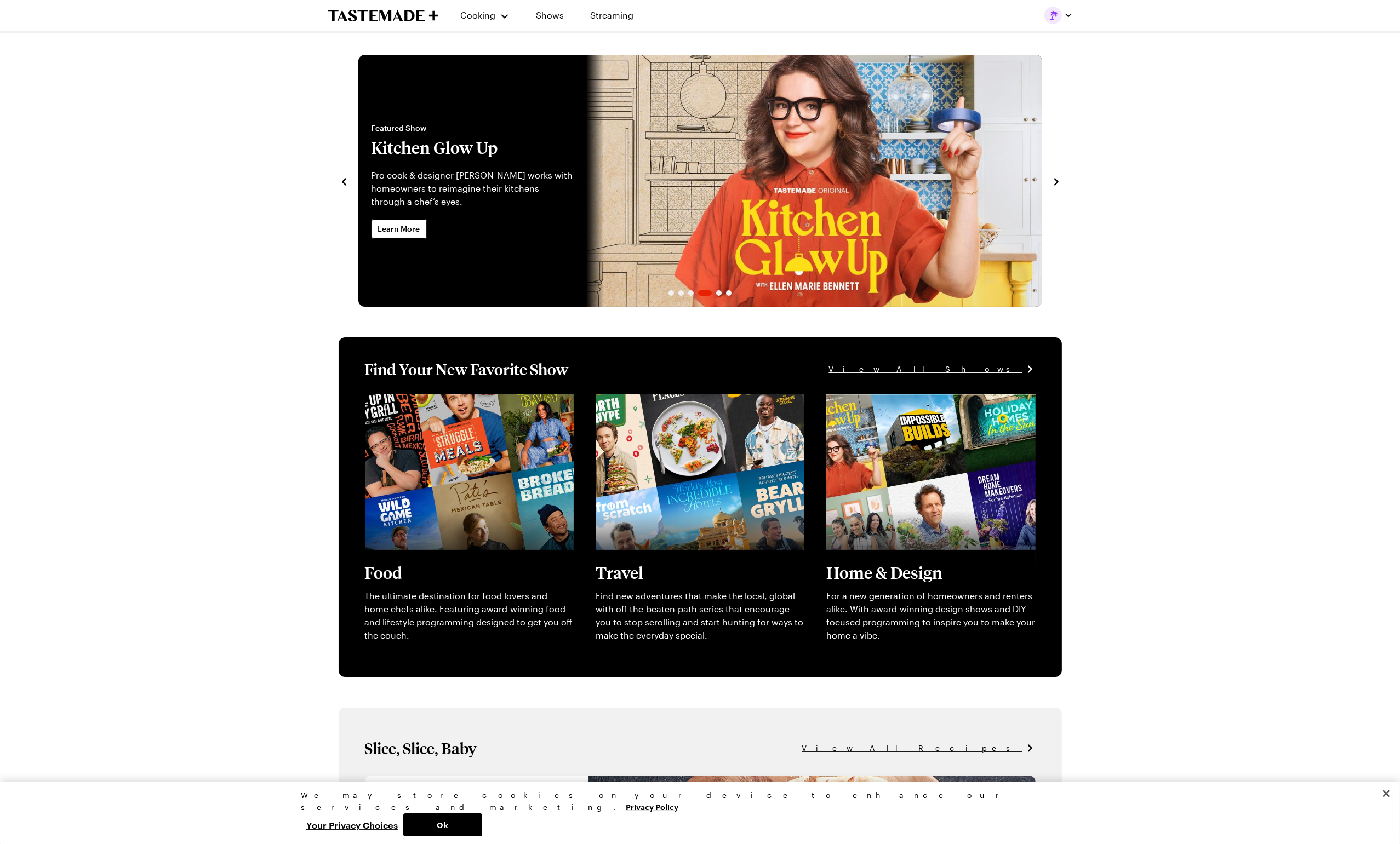
click at [184, 31] on div "Cooking Shows Streaming" at bounding box center [700, 16] width 1400 height 33
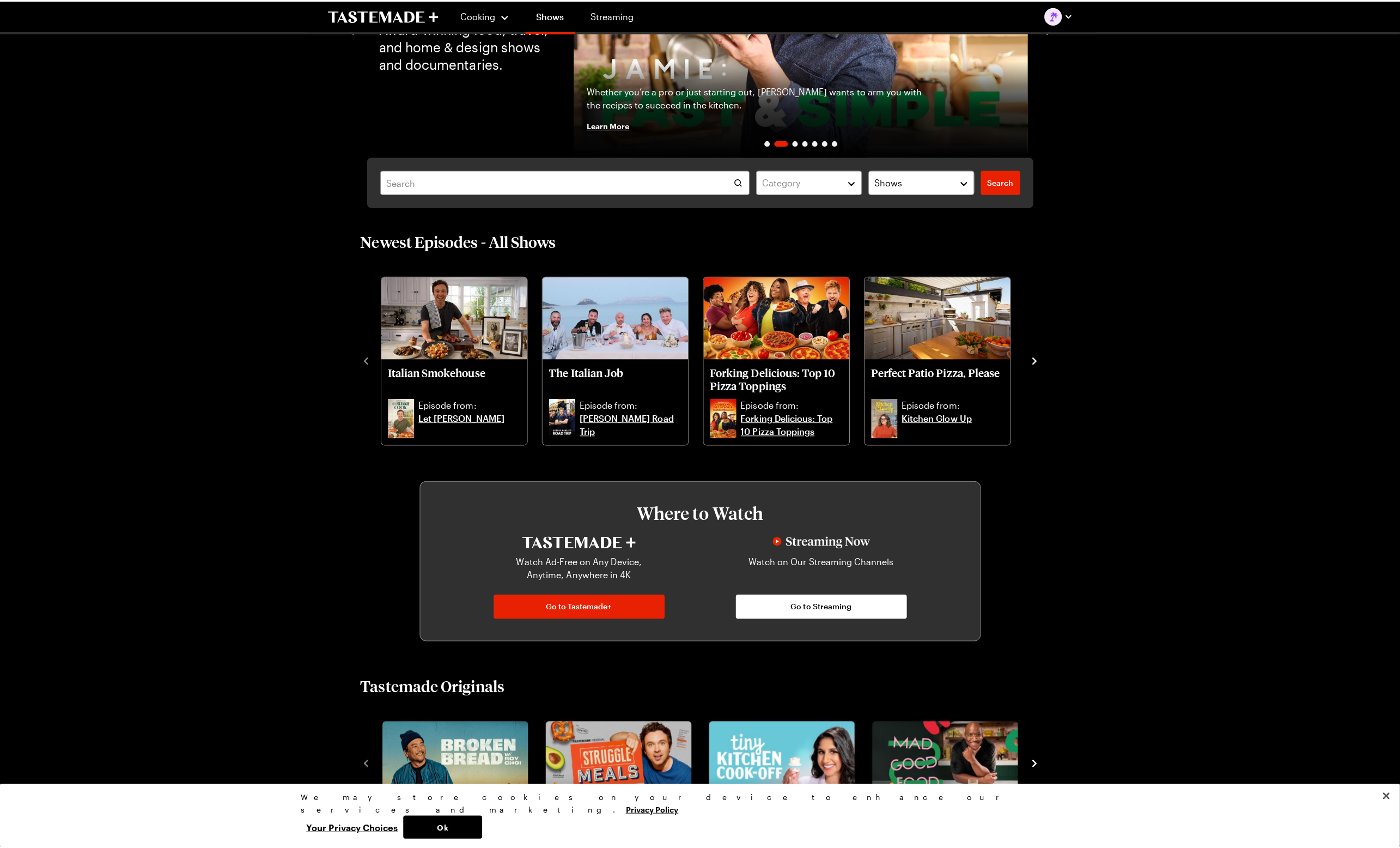
scroll to position [436, 0]
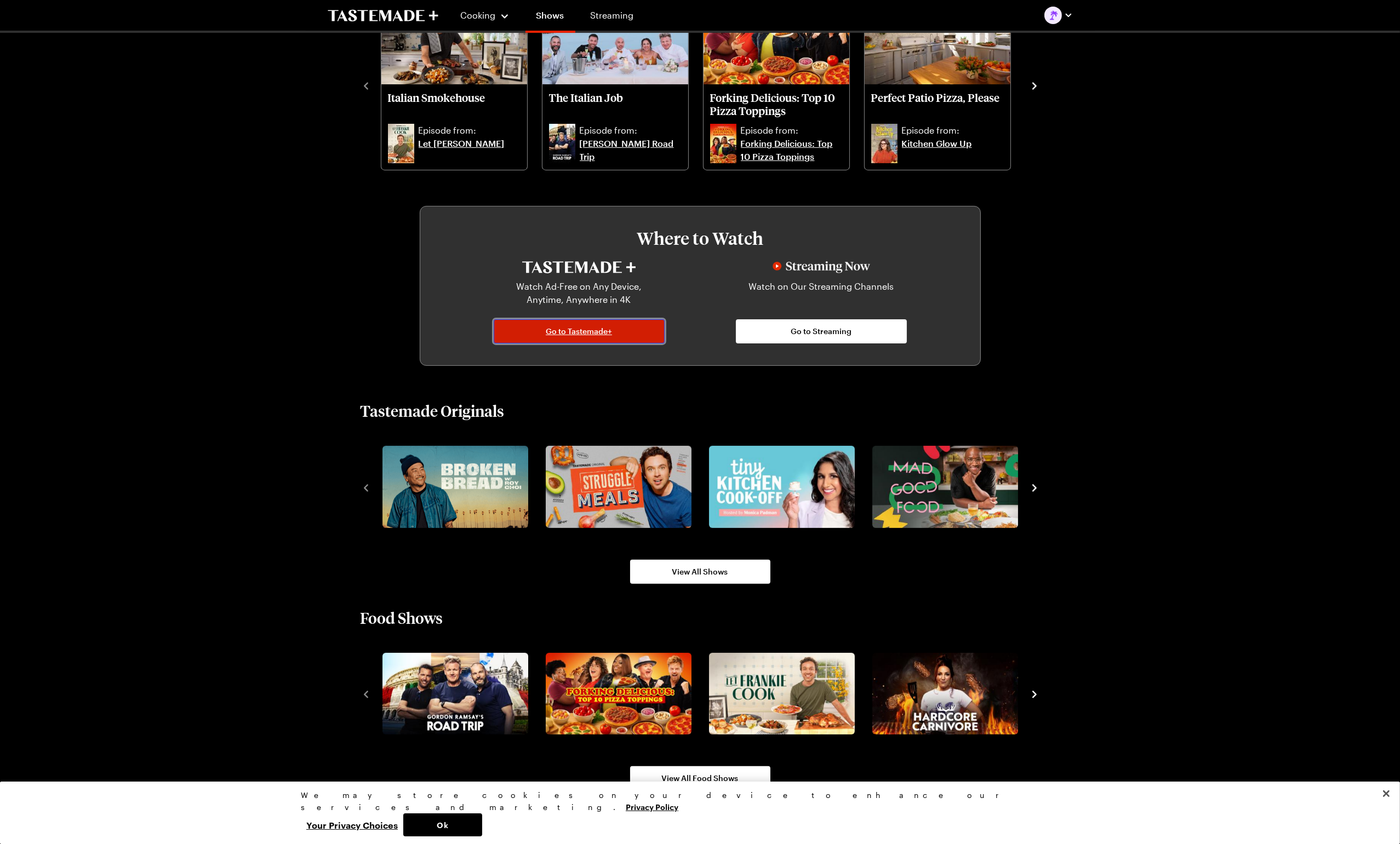
click at [589, 334] on span "Go to Tastemade+" at bounding box center [579, 331] width 66 height 11
